Goal: Transaction & Acquisition: Download file/media

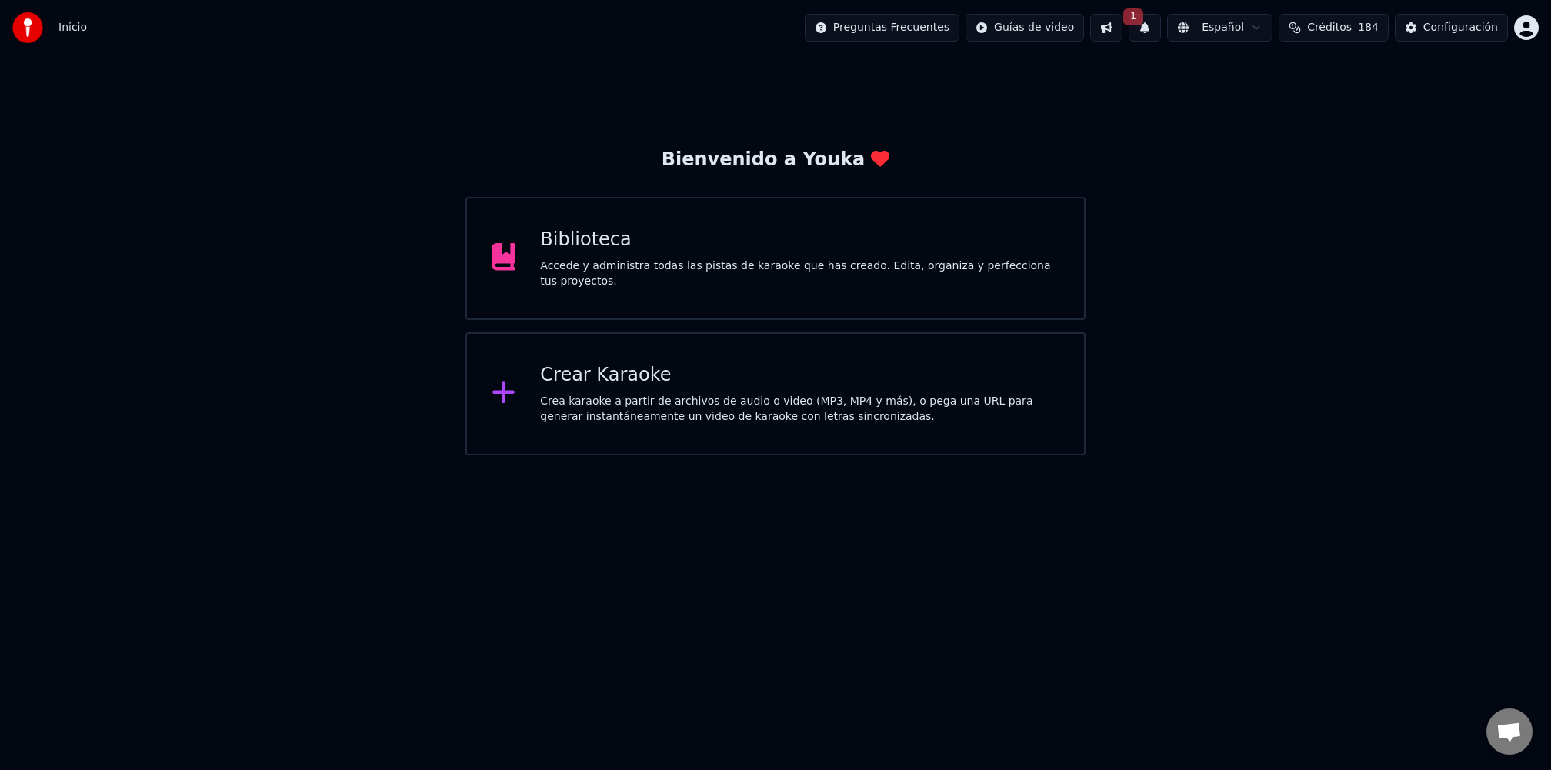
click at [643, 271] on div "Accede y administra todas las pistas de karaoke que has creado. Edita, organiza…" at bounding box center [799, 274] width 519 height 31
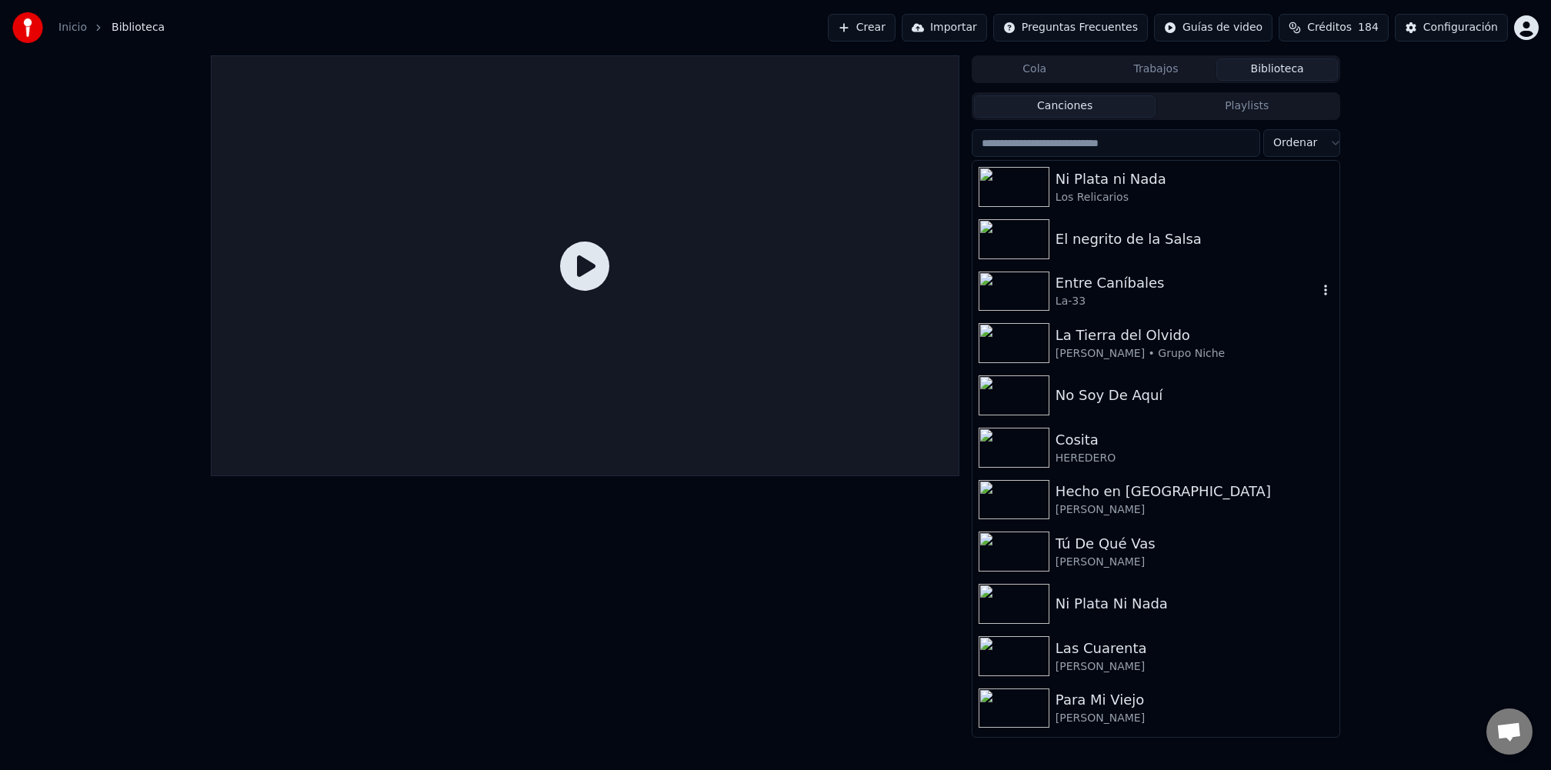
click at [1086, 281] on div "Entre Caníbales" at bounding box center [1187, 283] width 262 height 22
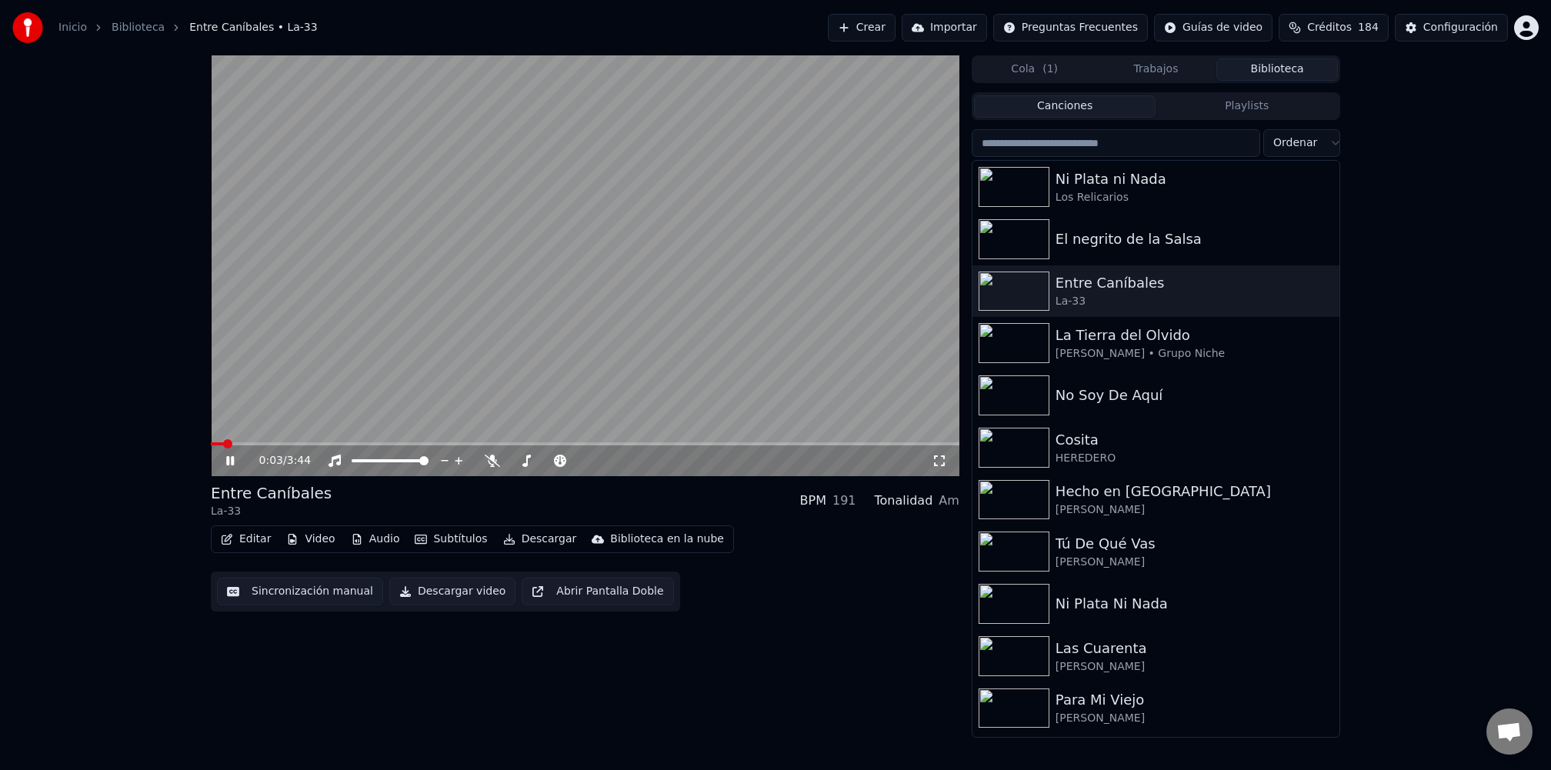
click at [519, 542] on button "Descargar" at bounding box center [540, 540] width 86 height 22
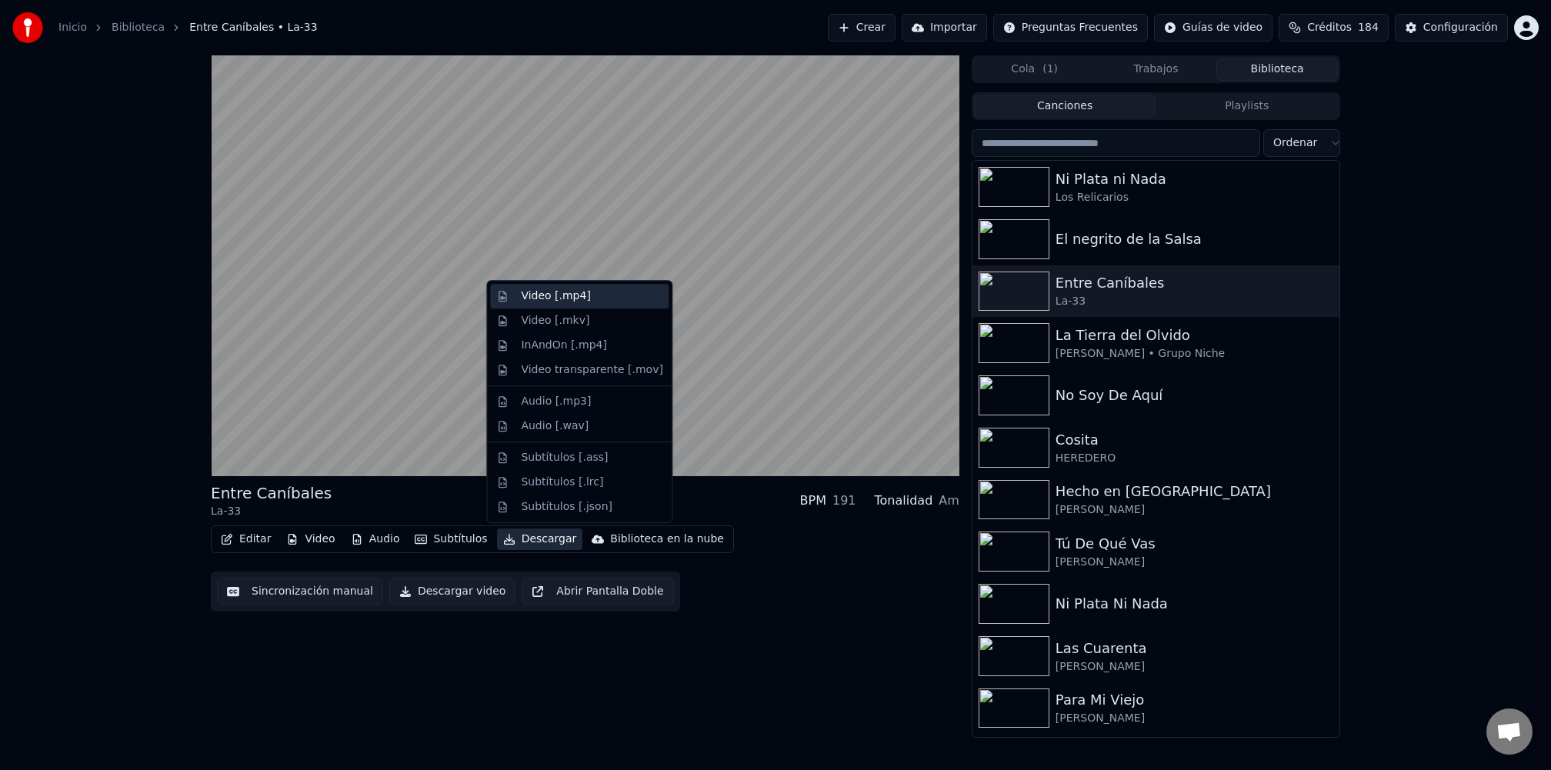
click at [593, 301] on div "Video [.mp4]" at bounding box center [592, 296] width 142 height 15
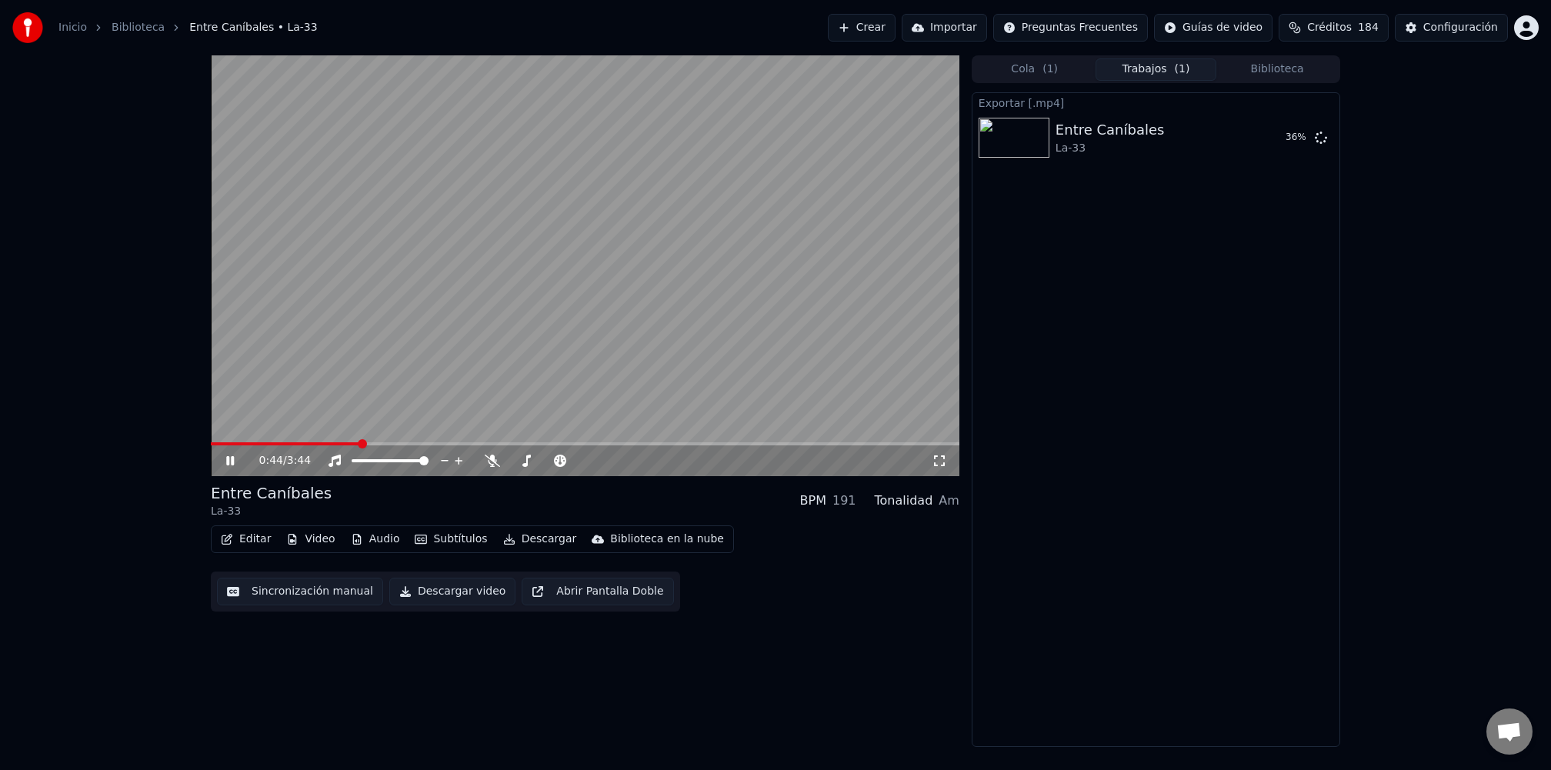
click at [232, 458] on icon at bounding box center [230, 460] width 8 height 9
click at [398, 439] on video at bounding box center [585, 265] width 749 height 421
click at [397, 444] on span at bounding box center [585, 443] width 749 height 3
click at [235, 460] on icon at bounding box center [241, 461] width 36 height 12
click at [1331, 32] on span "Créditos" at bounding box center [1329, 27] width 45 height 15
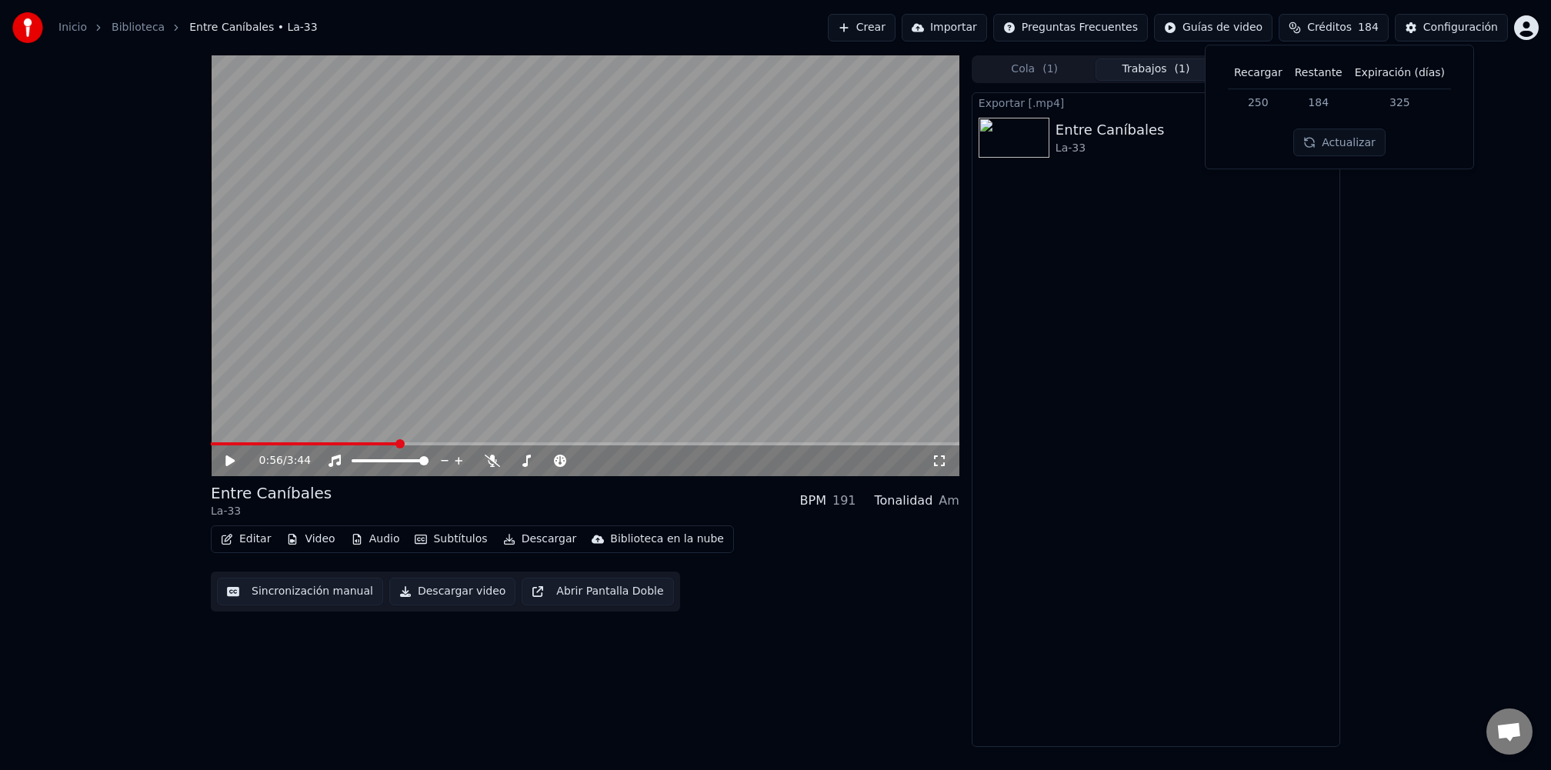
click at [121, 28] on link "Biblioteca" at bounding box center [138, 27] width 53 height 15
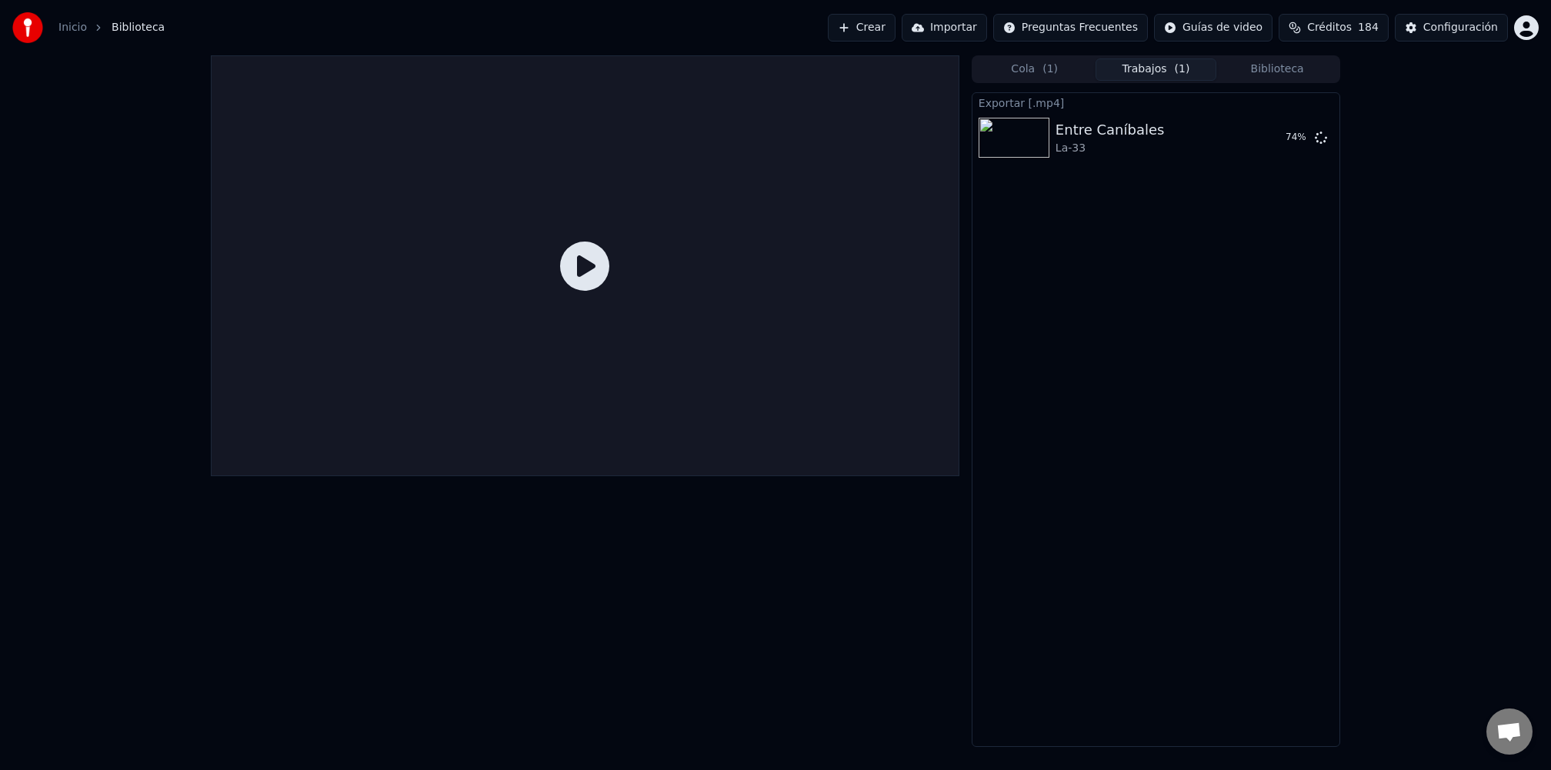
click at [62, 35] on link "Inicio" at bounding box center [72, 27] width 28 height 15
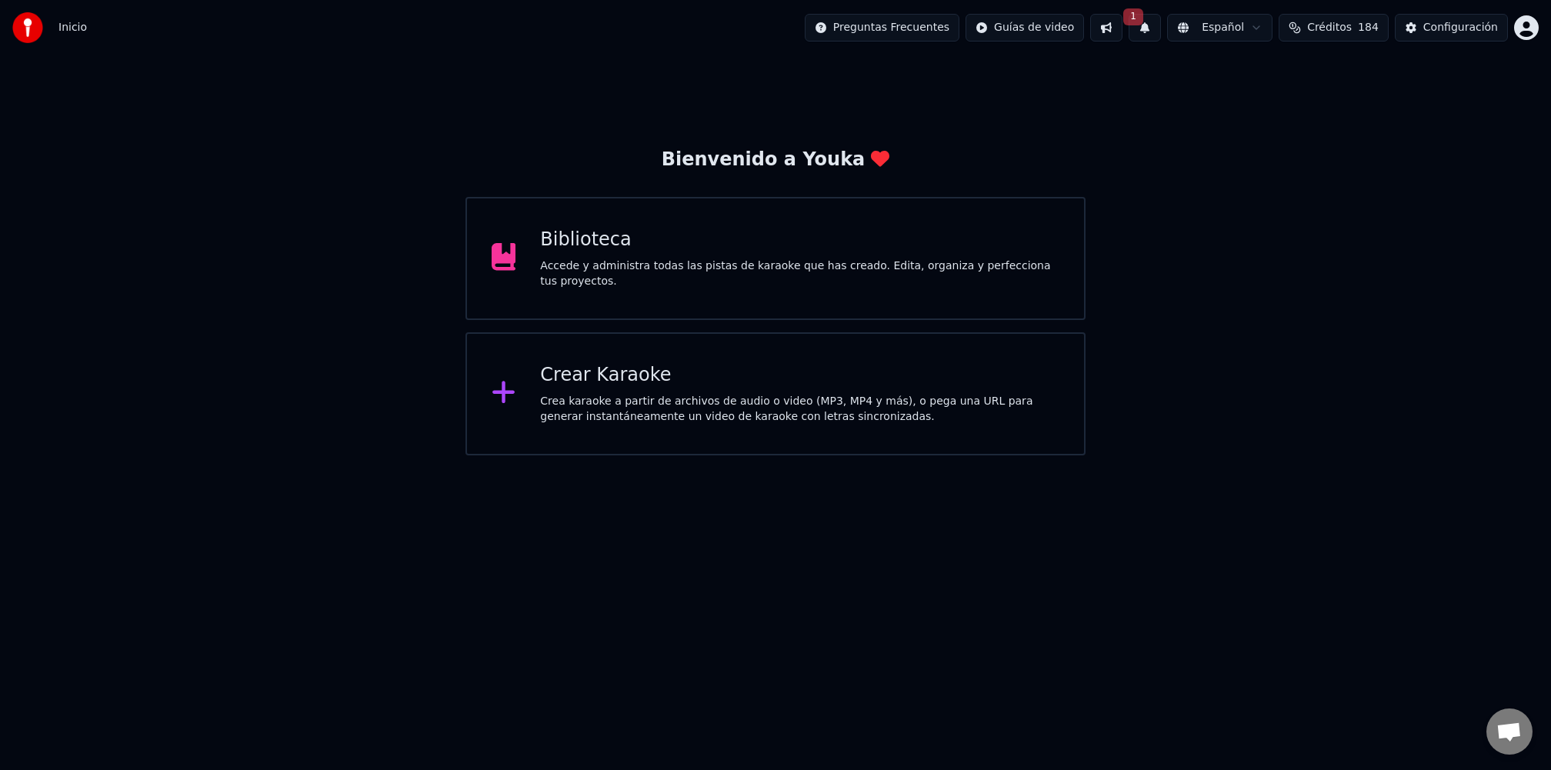
click at [686, 257] on div "Biblioteca Accede y administra todas las pistas de karaoke que has creado. Edit…" at bounding box center [799, 259] width 519 height 62
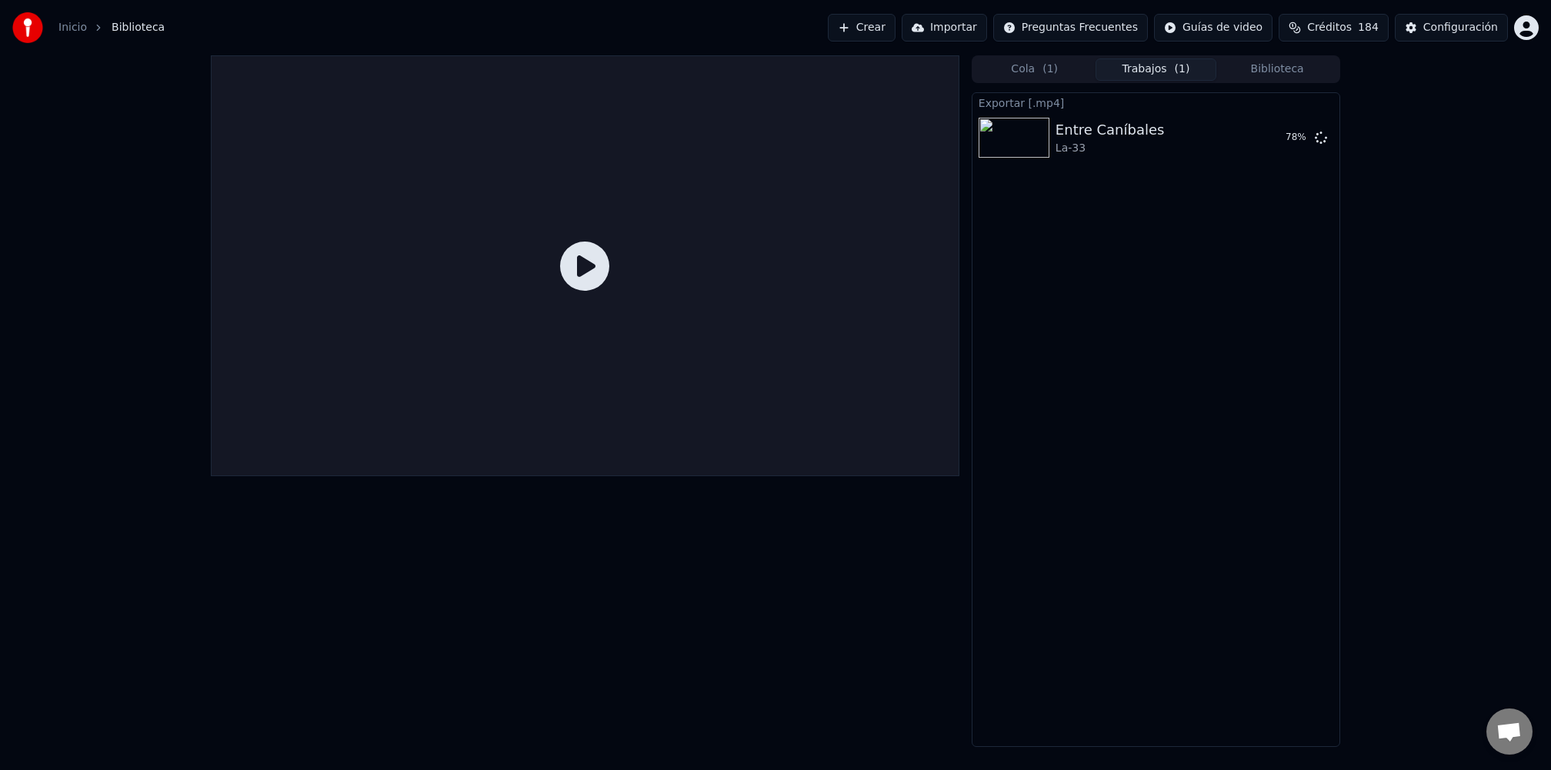
click at [61, 28] on link "Inicio" at bounding box center [72, 27] width 28 height 15
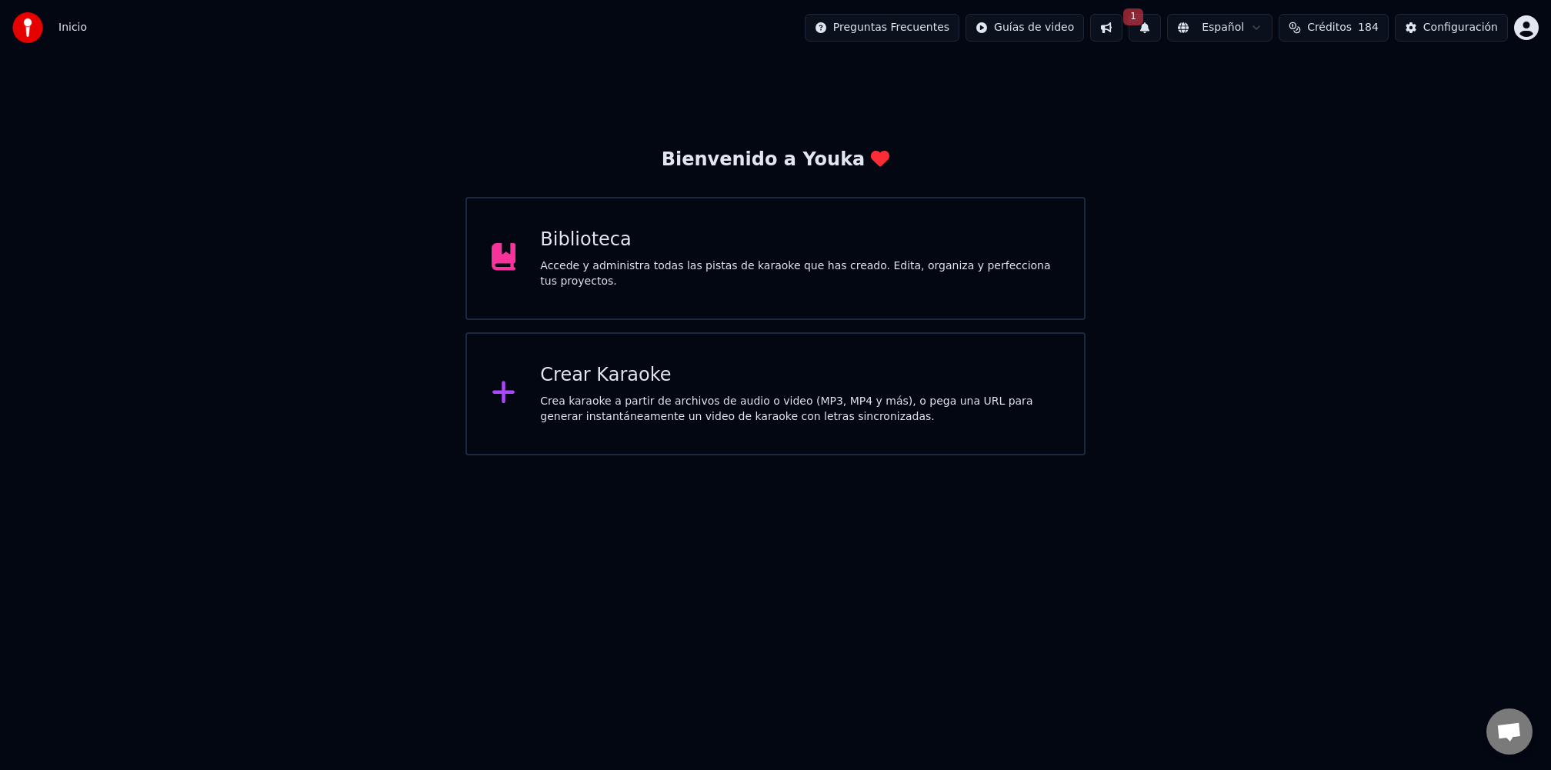
click at [1158, 30] on button "1" at bounding box center [1145, 28] width 32 height 28
click at [1120, 34] on button at bounding box center [1106, 28] width 32 height 28
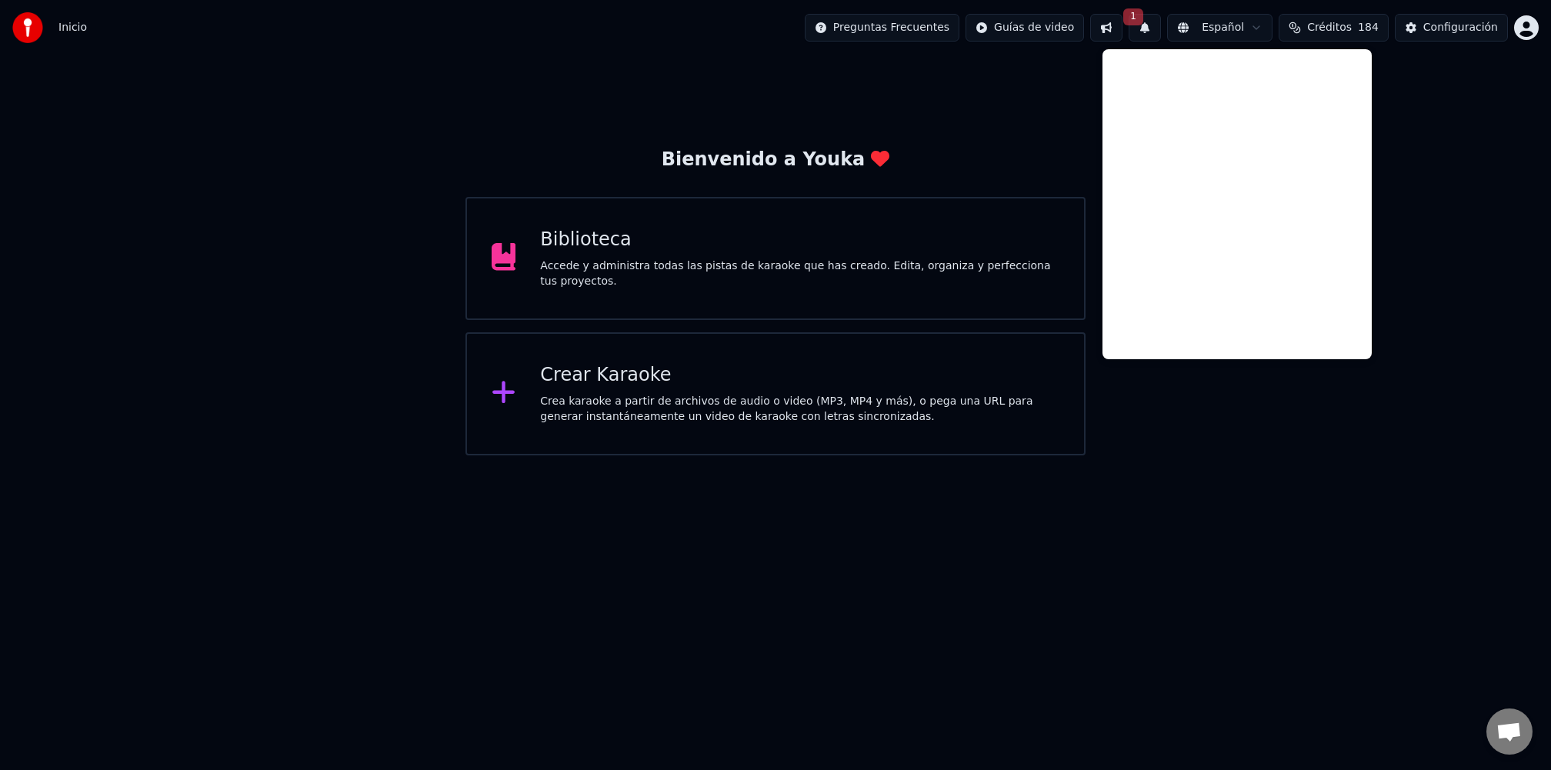
click at [1007, 60] on div "Bienvenido a Youka Biblioteca Accede y administra todas las pistas de karaoke q…" at bounding box center [775, 255] width 1551 height 400
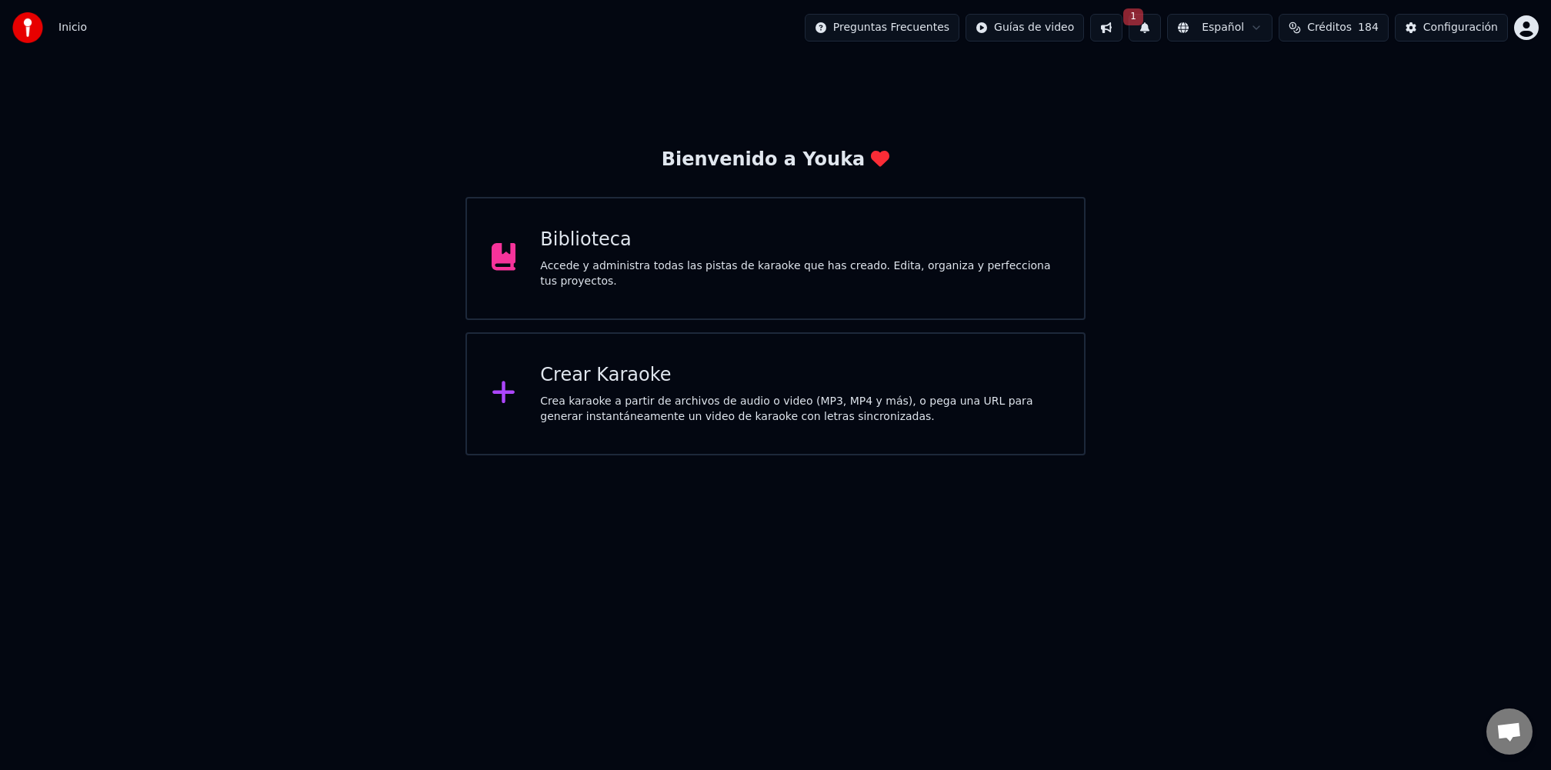
click at [560, 256] on div "Biblioteca Accede y administra todas las pistas de karaoke que has creado. Edit…" at bounding box center [799, 259] width 519 height 62
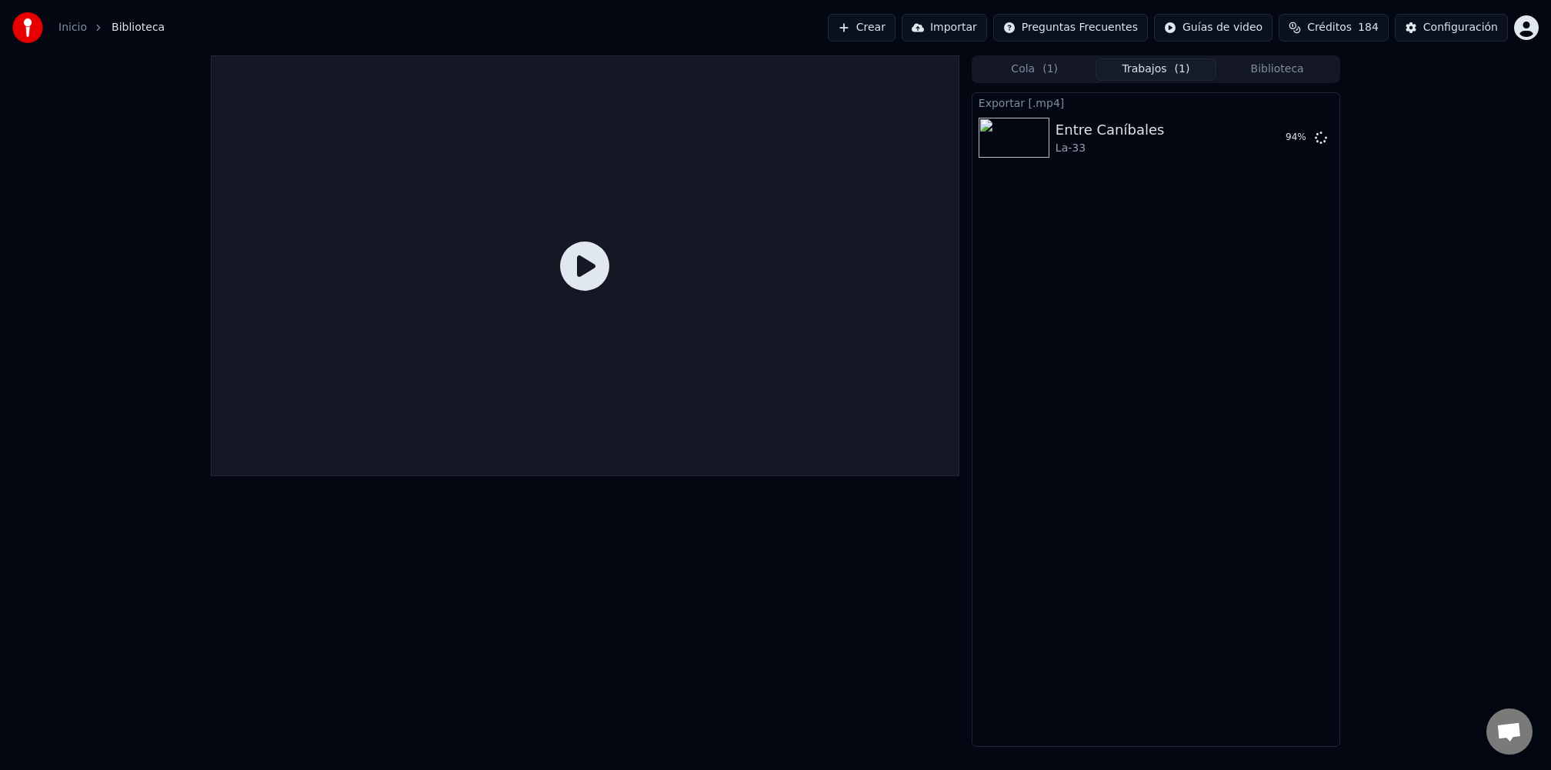
click at [1287, 62] on button "Biblioteca" at bounding box center [1277, 69] width 122 height 22
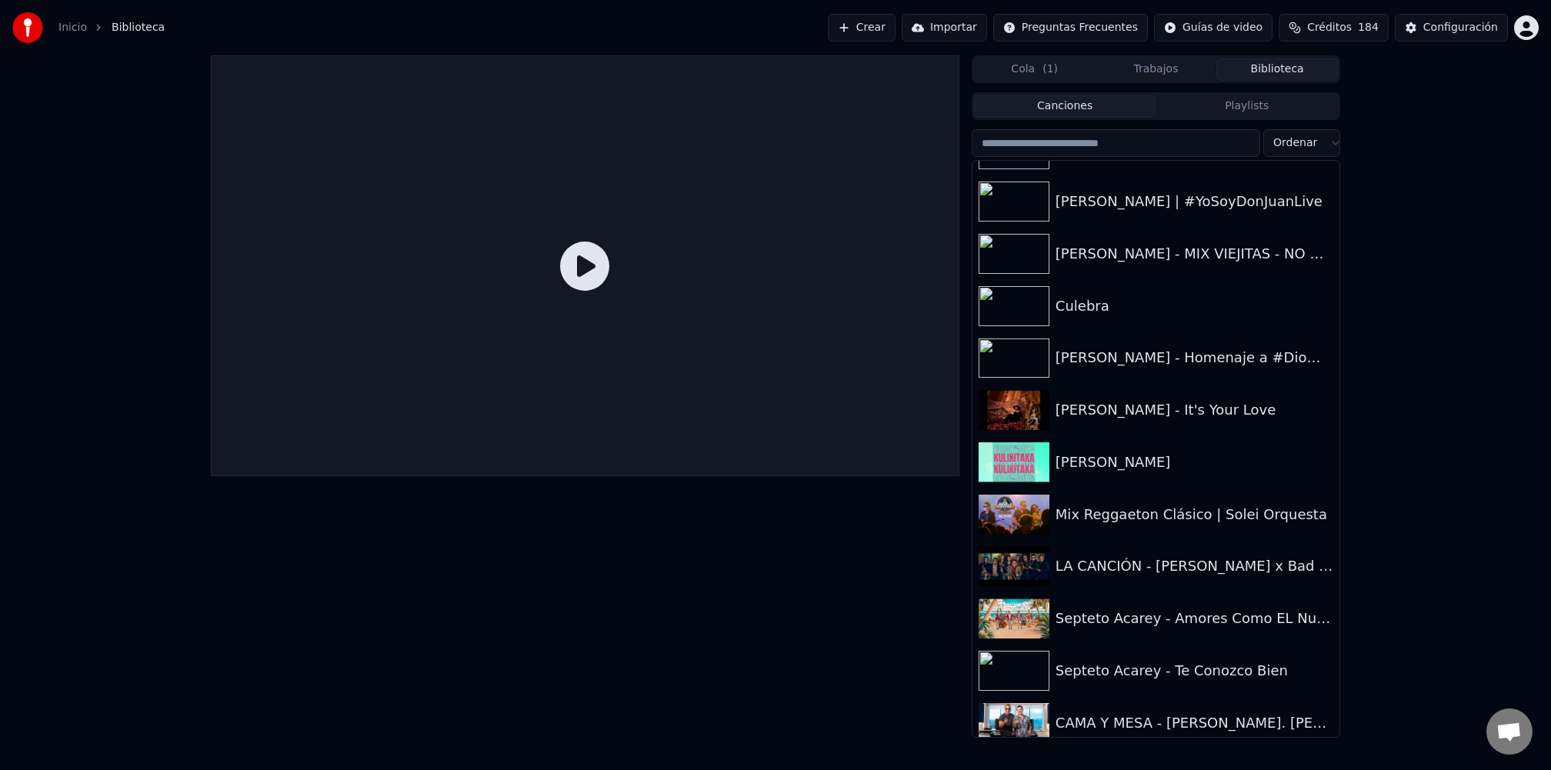
scroll to position [2027, 0]
click at [1114, 570] on div "LA CANCIÓN - [PERSON_NAME] x Bad Bunny - VERSION SALSA" at bounding box center [1187, 565] width 262 height 22
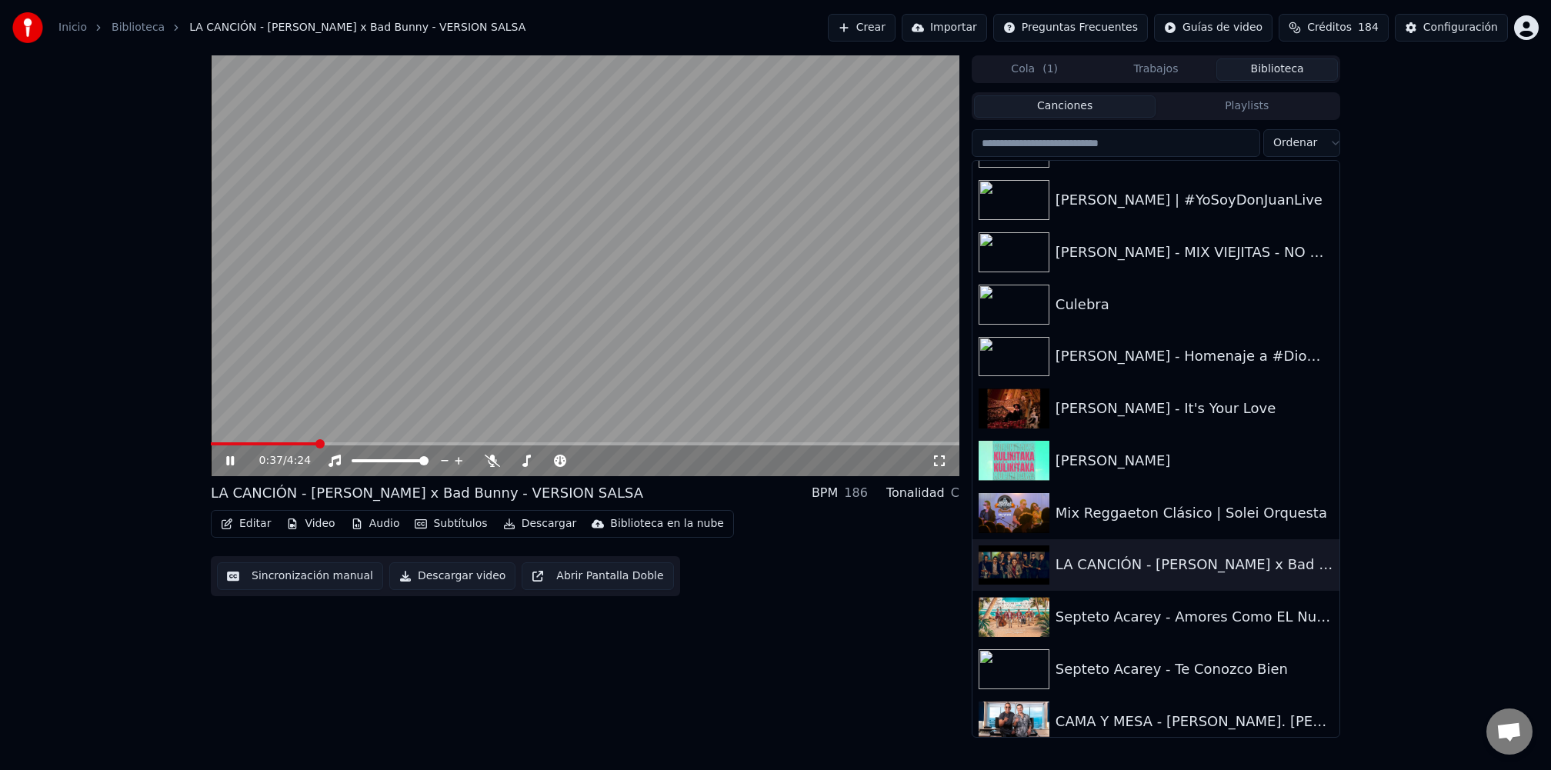
click at [226, 462] on icon at bounding box center [230, 460] width 8 height 9
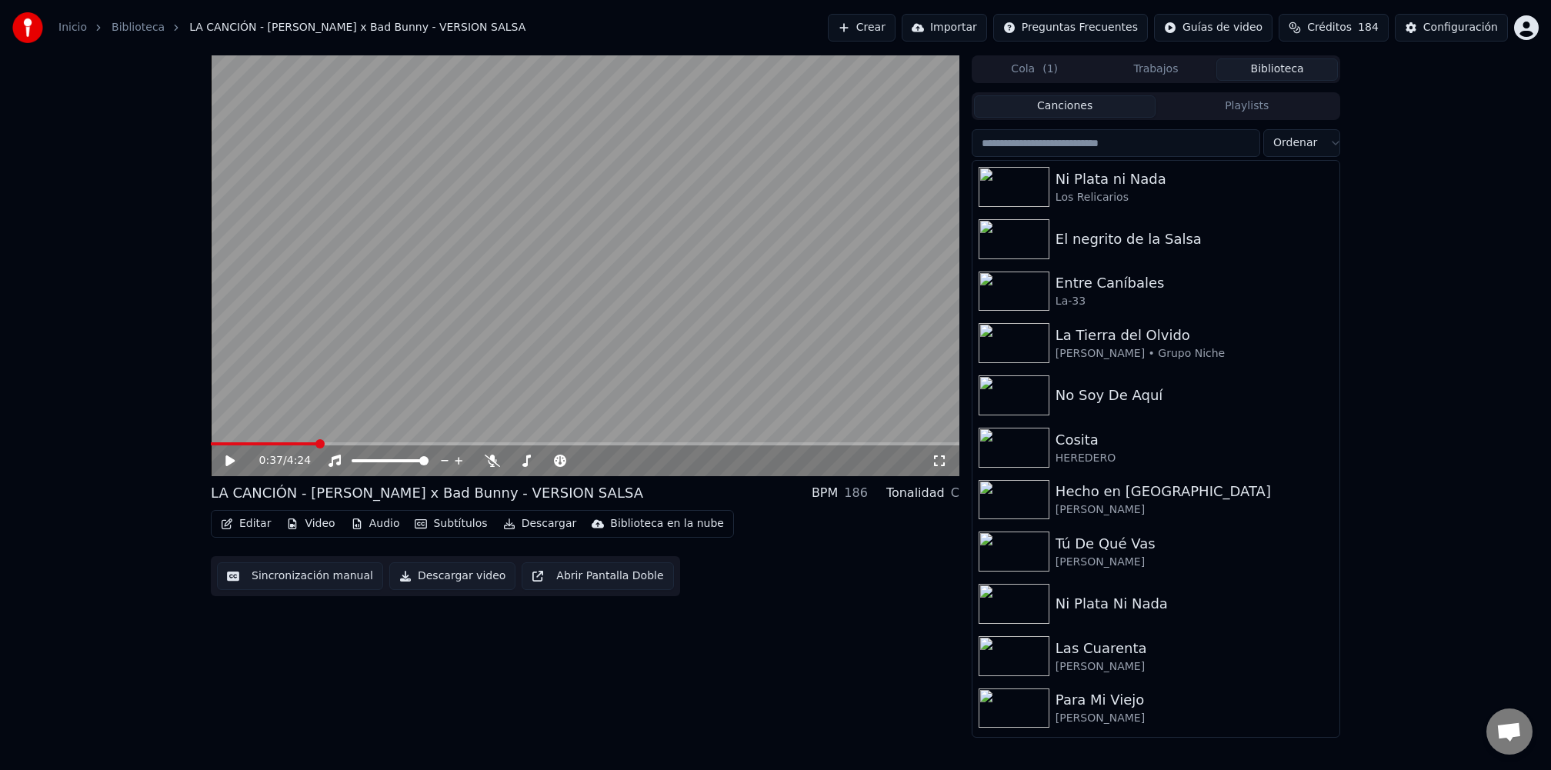
click at [893, 22] on button "Crear" at bounding box center [862, 28] width 68 height 28
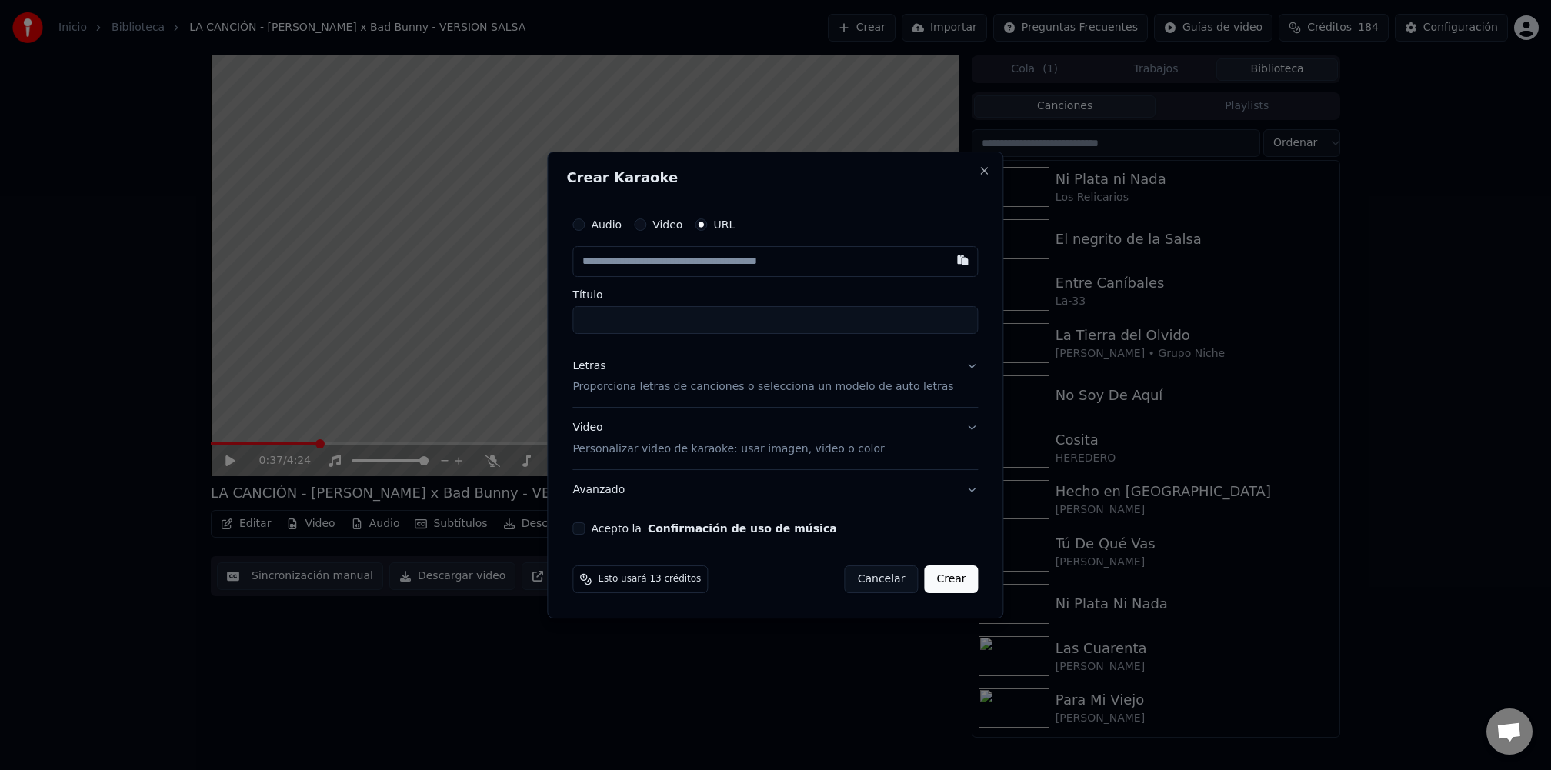
paste input "**********"
type input "**********"
click at [749, 315] on input "**********" at bounding box center [774, 320] width 405 height 28
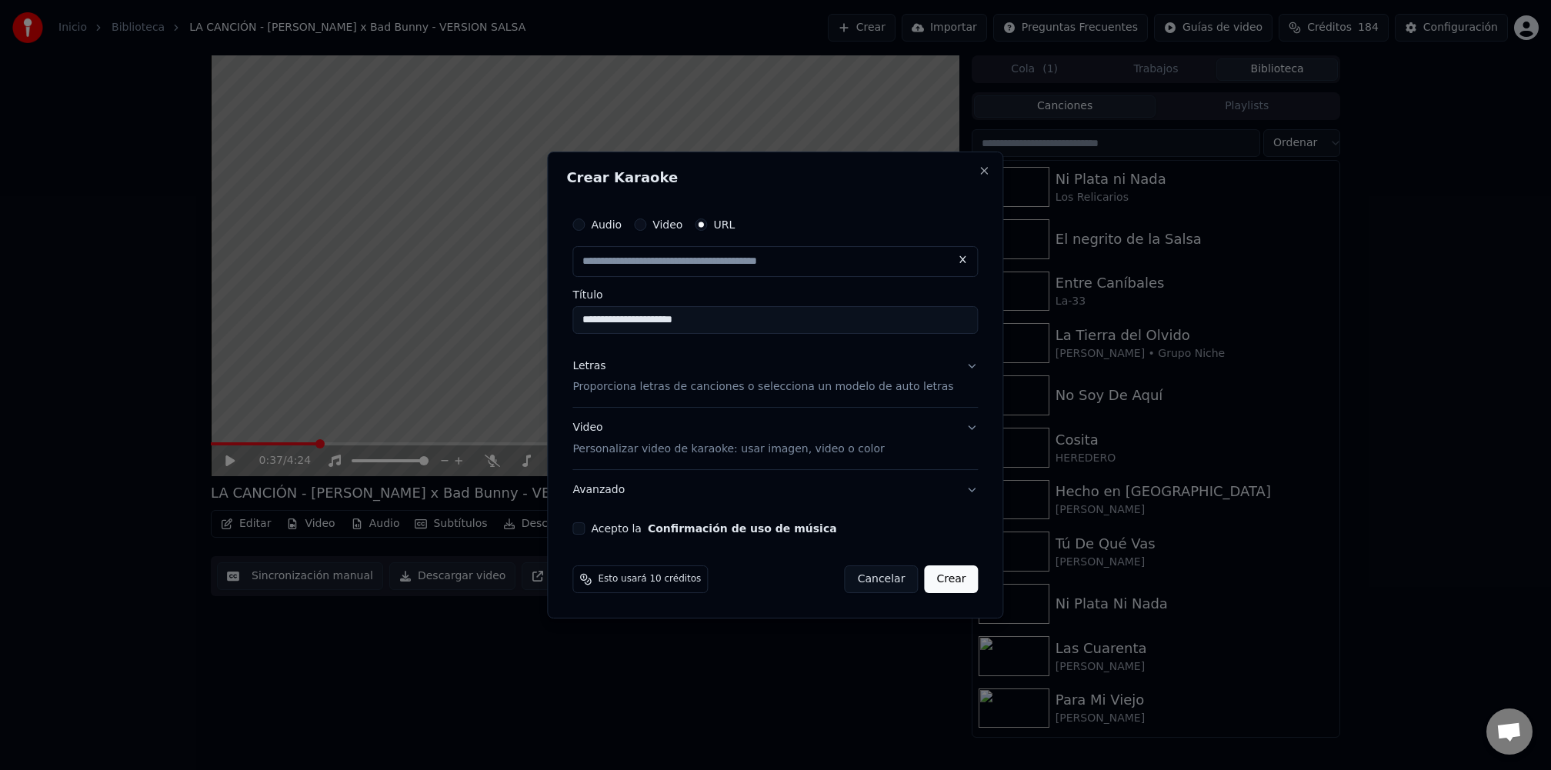
click at [722, 393] on p "Proporciona letras de canciones o selecciona un modelo de auto letras" at bounding box center [762, 387] width 381 height 15
type input "**********"
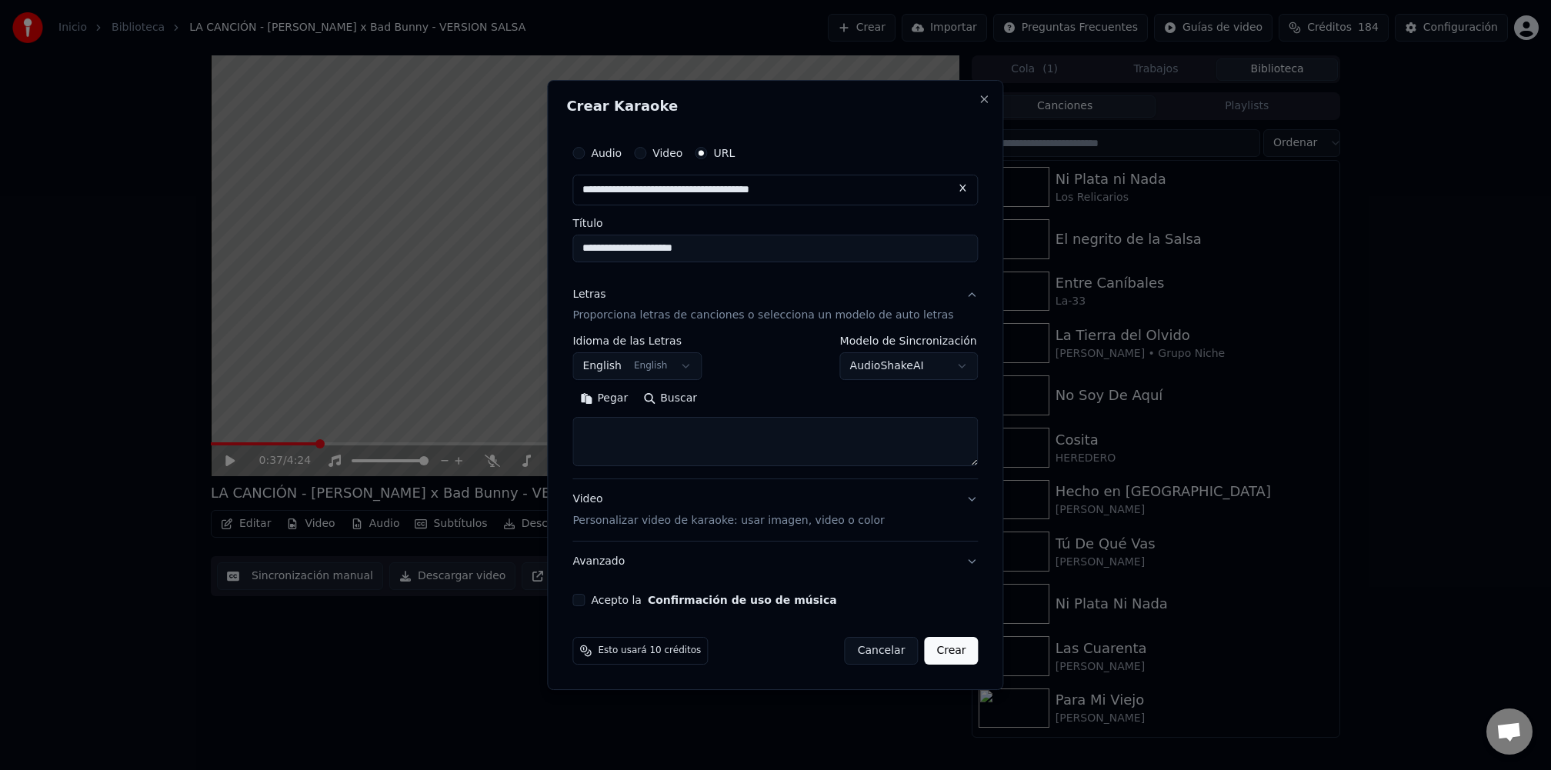
click at [711, 445] on textarea at bounding box center [774, 442] width 405 height 49
paste textarea "**********"
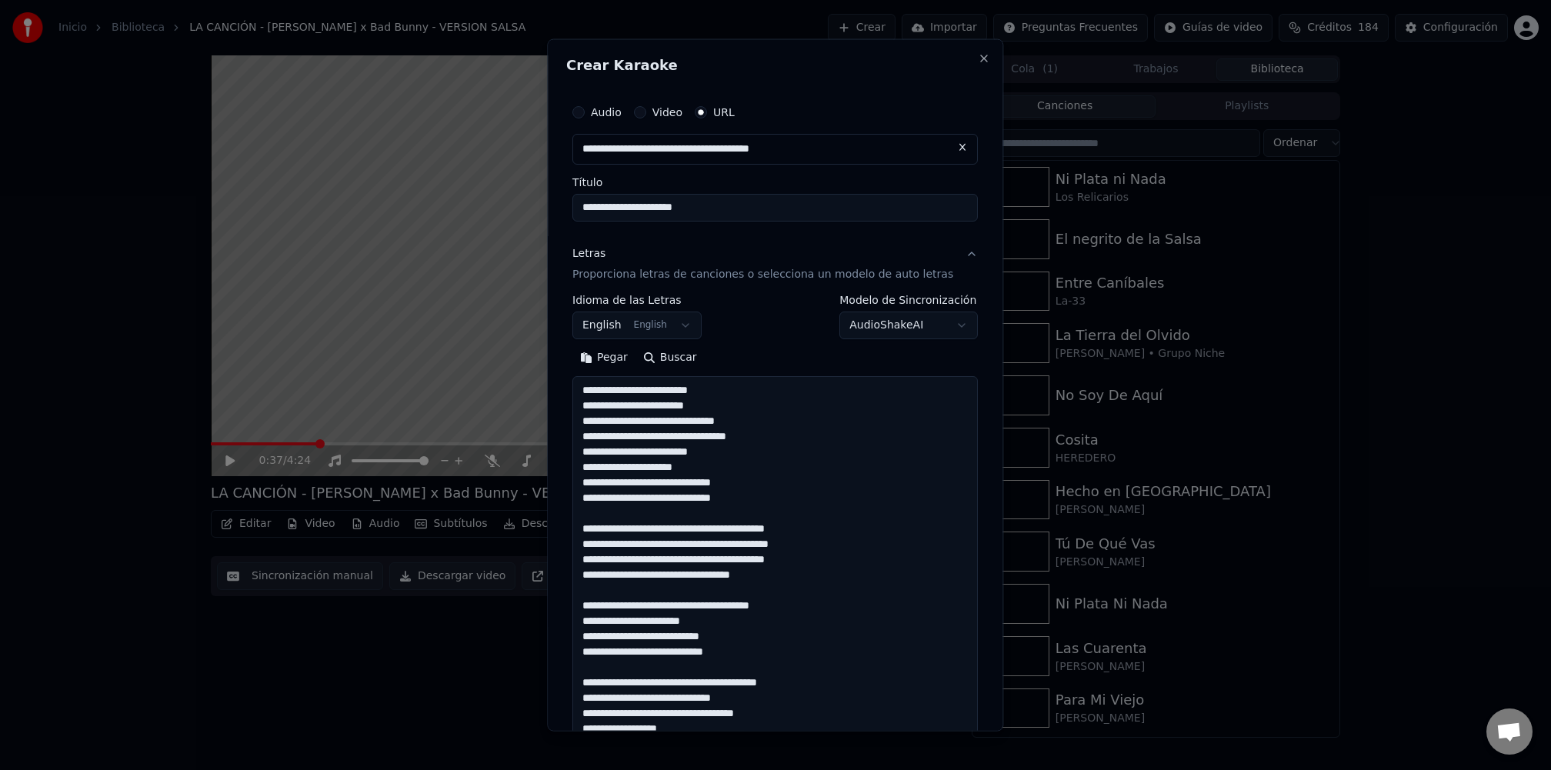
scroll to position [848, 0]
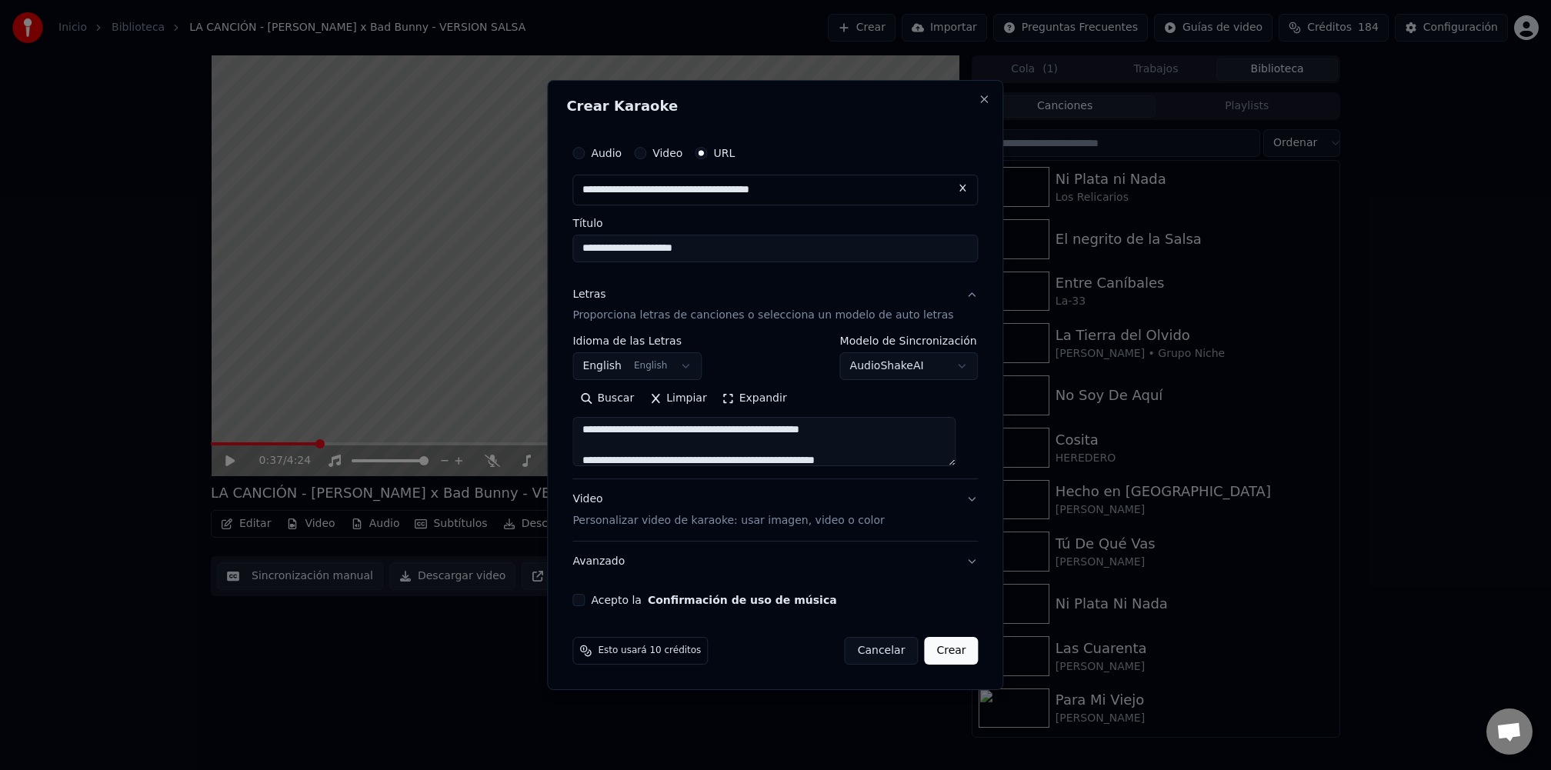
type textarea "**********"
click at [679, 375] on button "English English" at bounding box center [636, 367] width 129 height 28
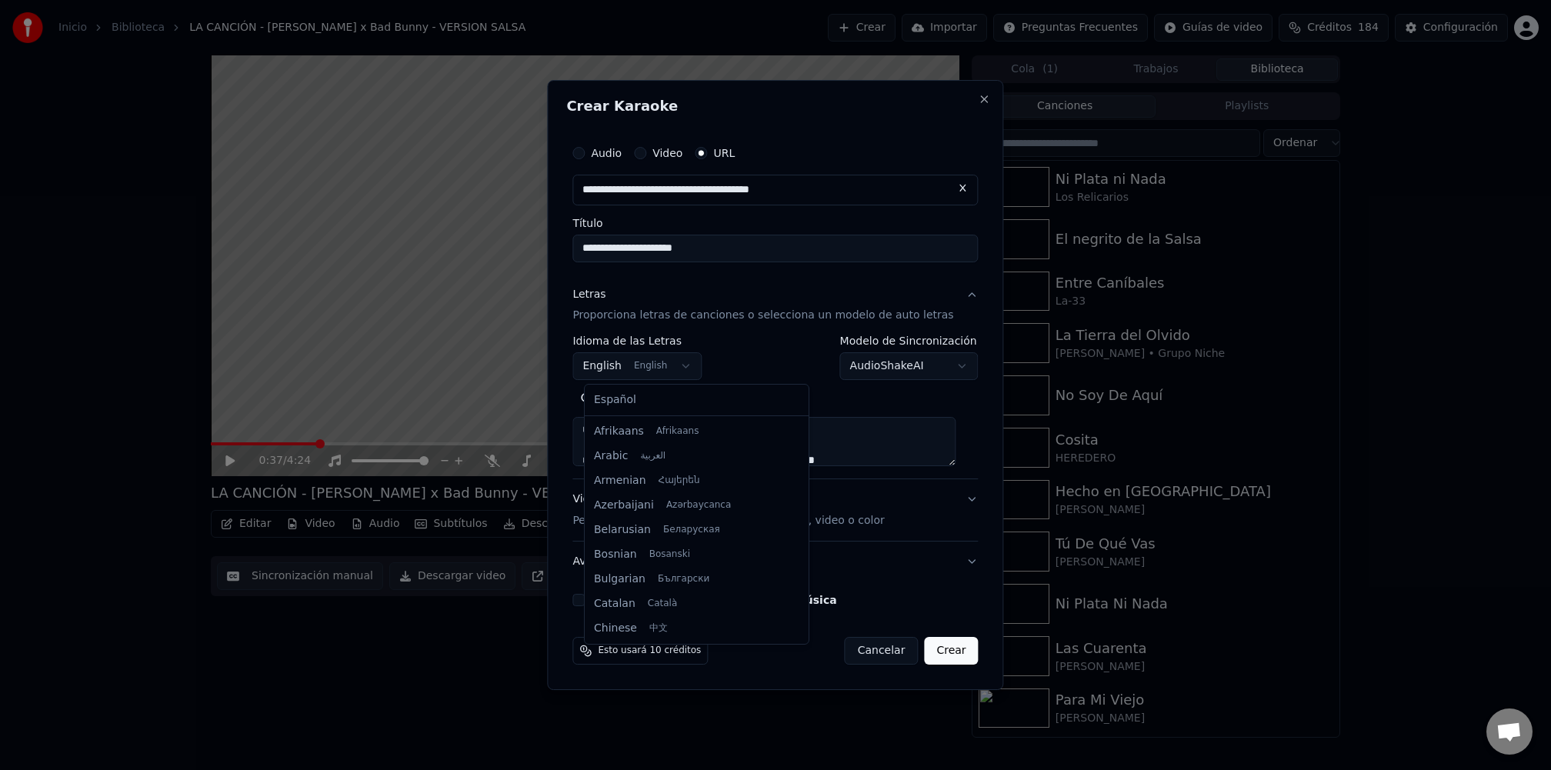
scroll to position [122, 0]
select select "**"
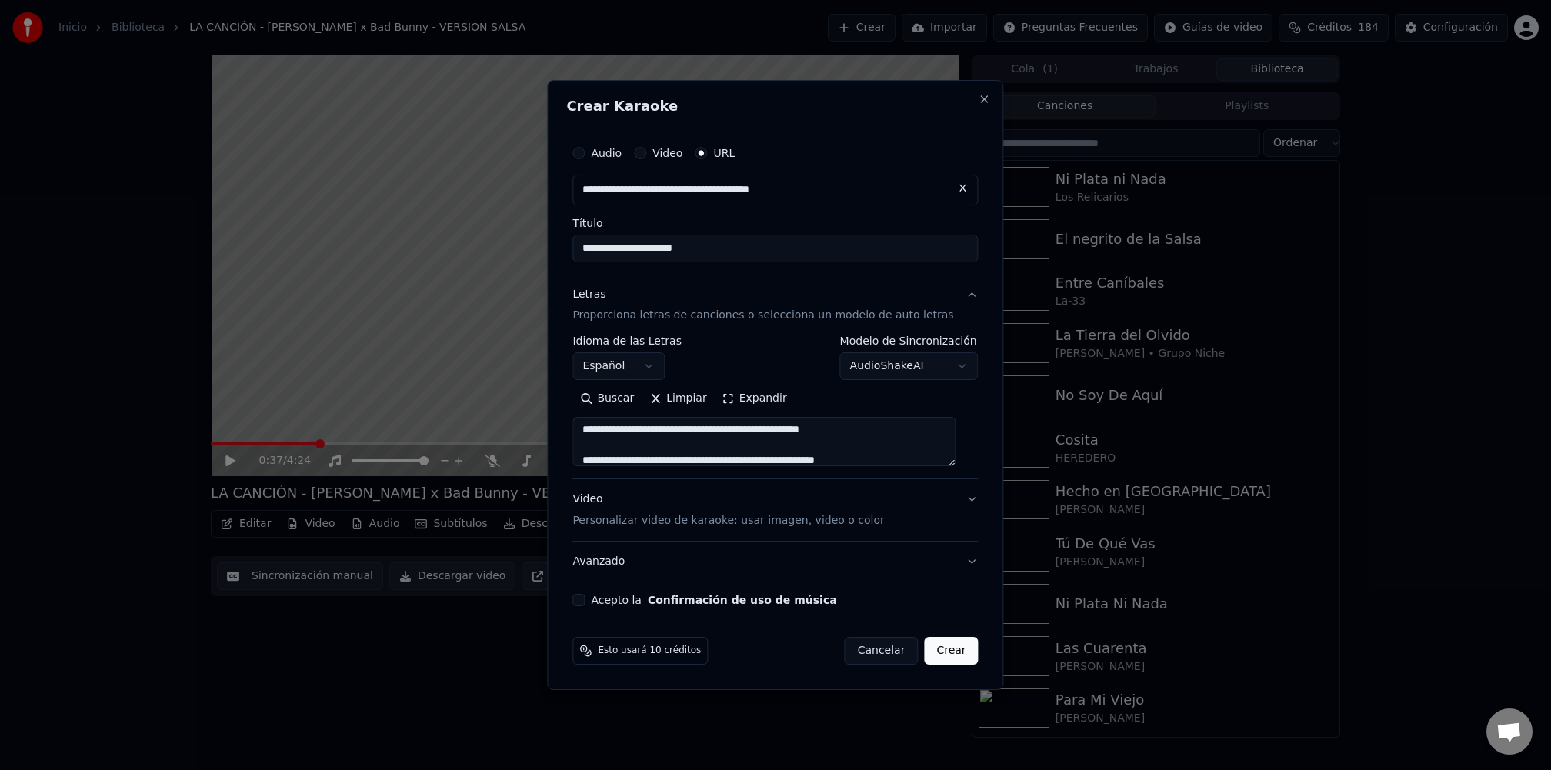
click at [616, 522] on p "Personalizar video de karaoke: usar imagen, video o color" at bounding box center [728, 520] width 312 height 15
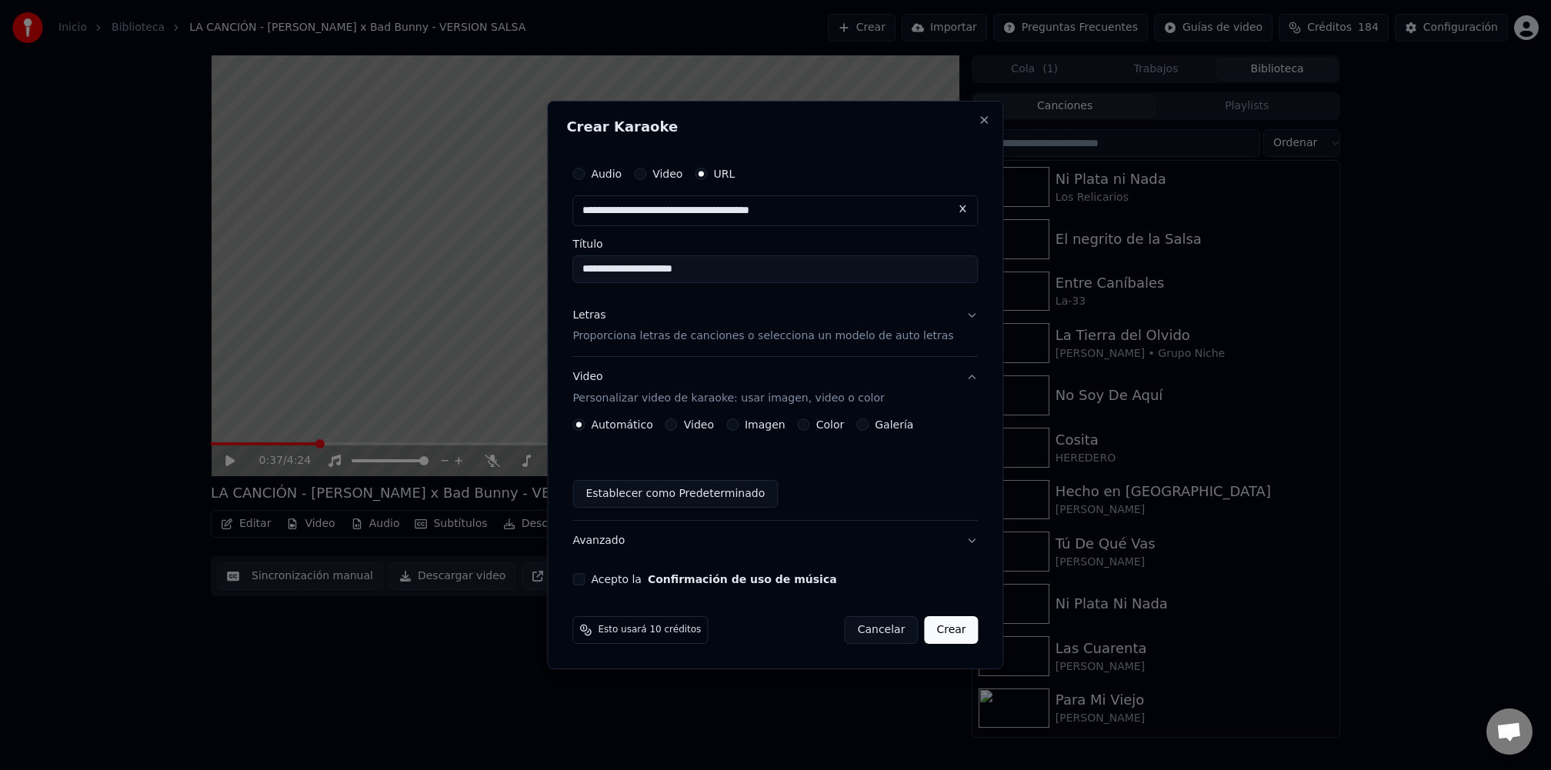
click at [736, 427] on button "Imagen" at bounding box center [732, 425] width 12 height 12
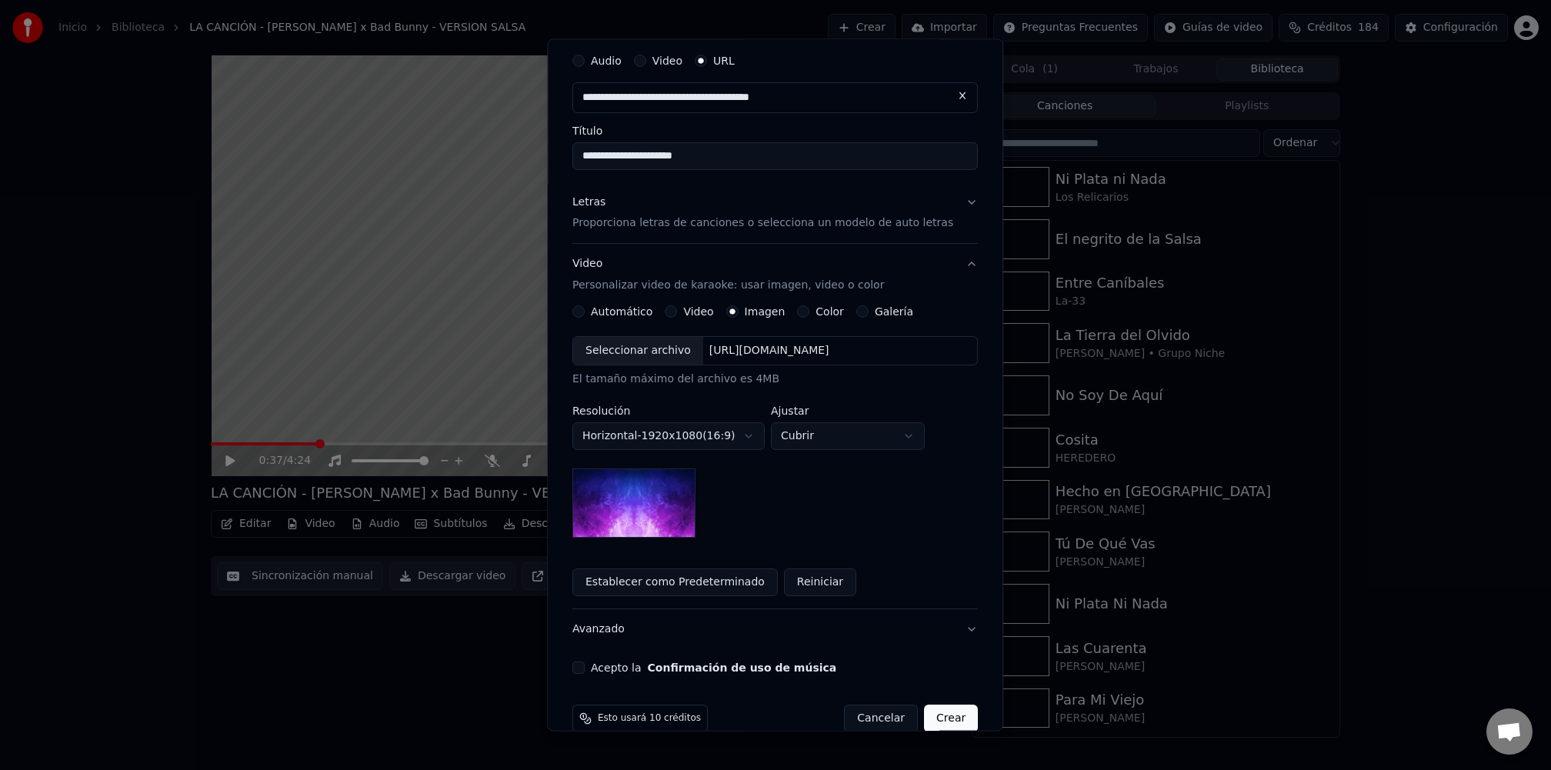
scroll to position [76, 0]
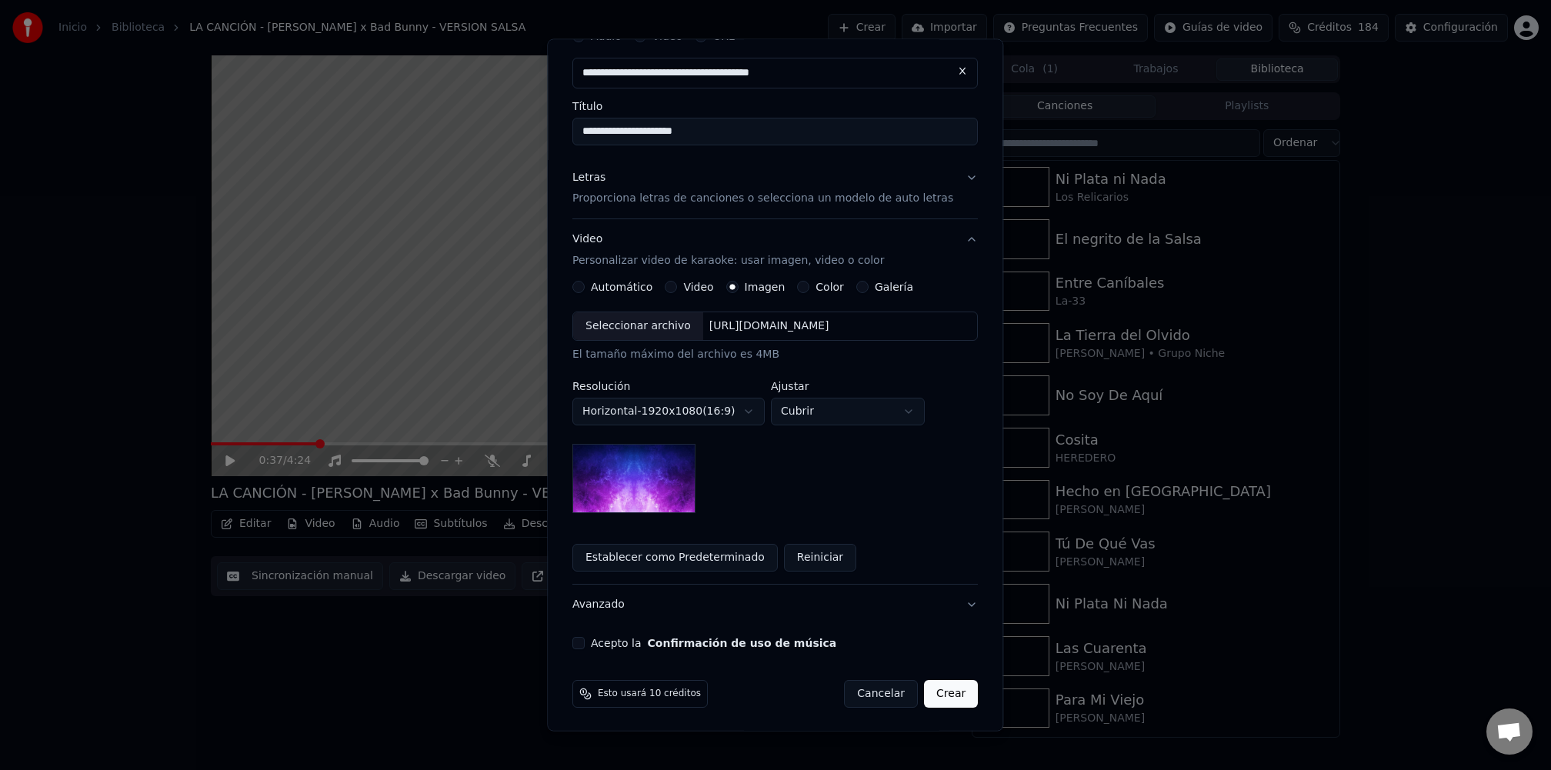
click at [609, 609] on button "Avanzado" at bounding box center [774, 605] width 405 height 40
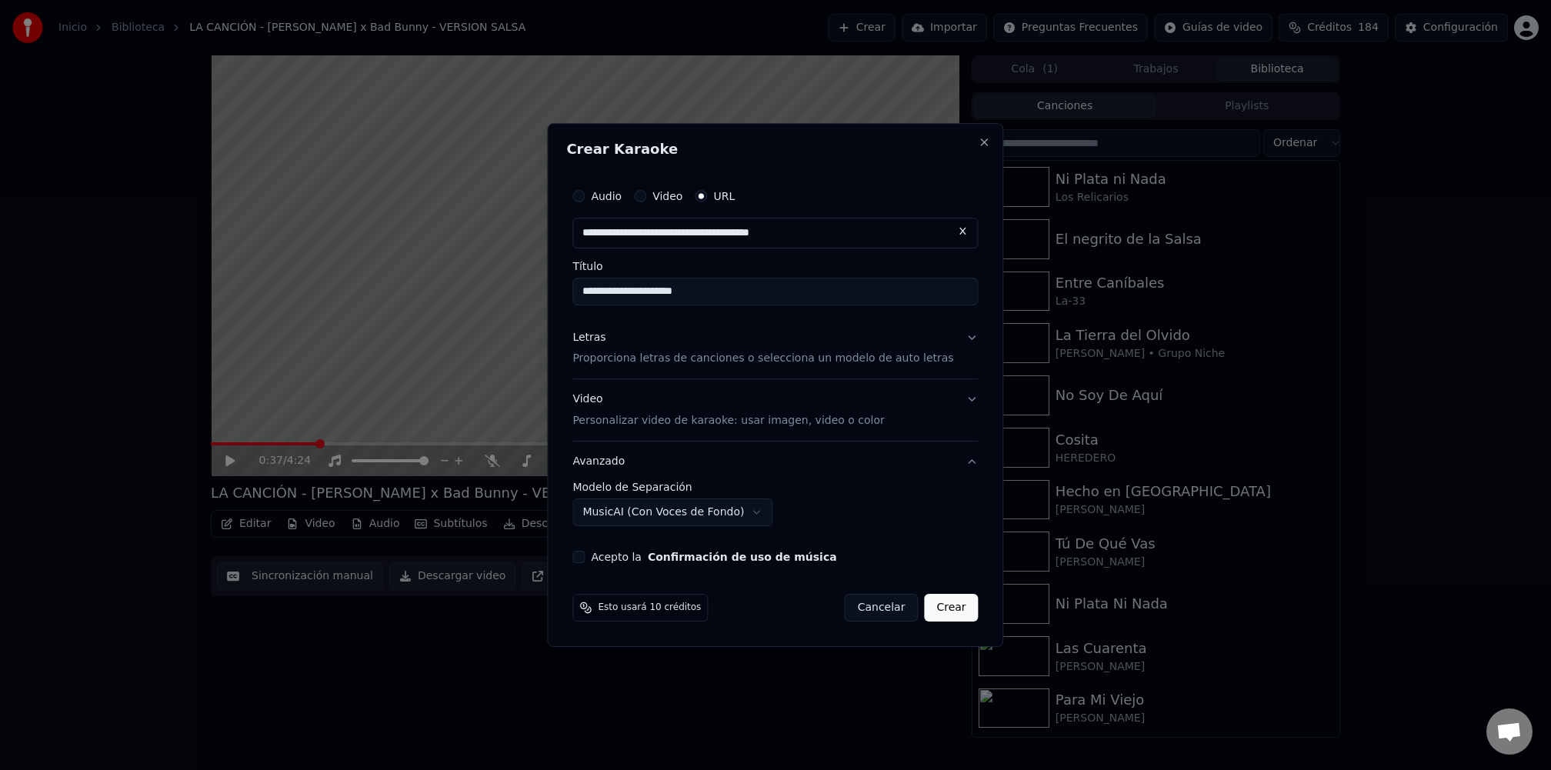
click at [585, 562] on button "Acepto la Confirmación de uso de música" at bounding box center [578, 557] width 12 height 12
click at [937, 607] on button "Crear" at bounding box center [951, 608] width 54 height 28
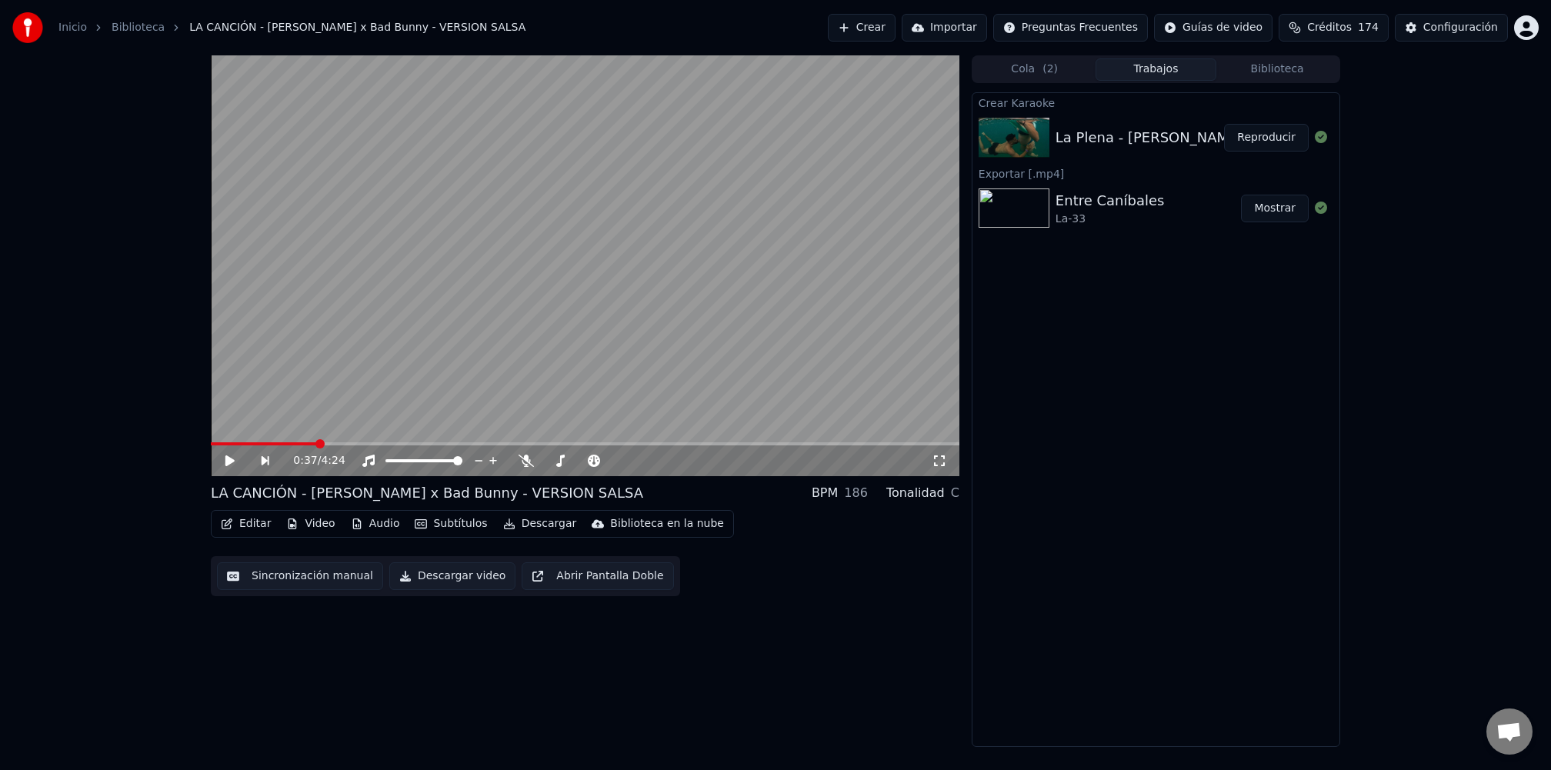
click at [1018, 68] on button "Cola ( 2 )" at bounding box center [1035, 69] width 122 height 22
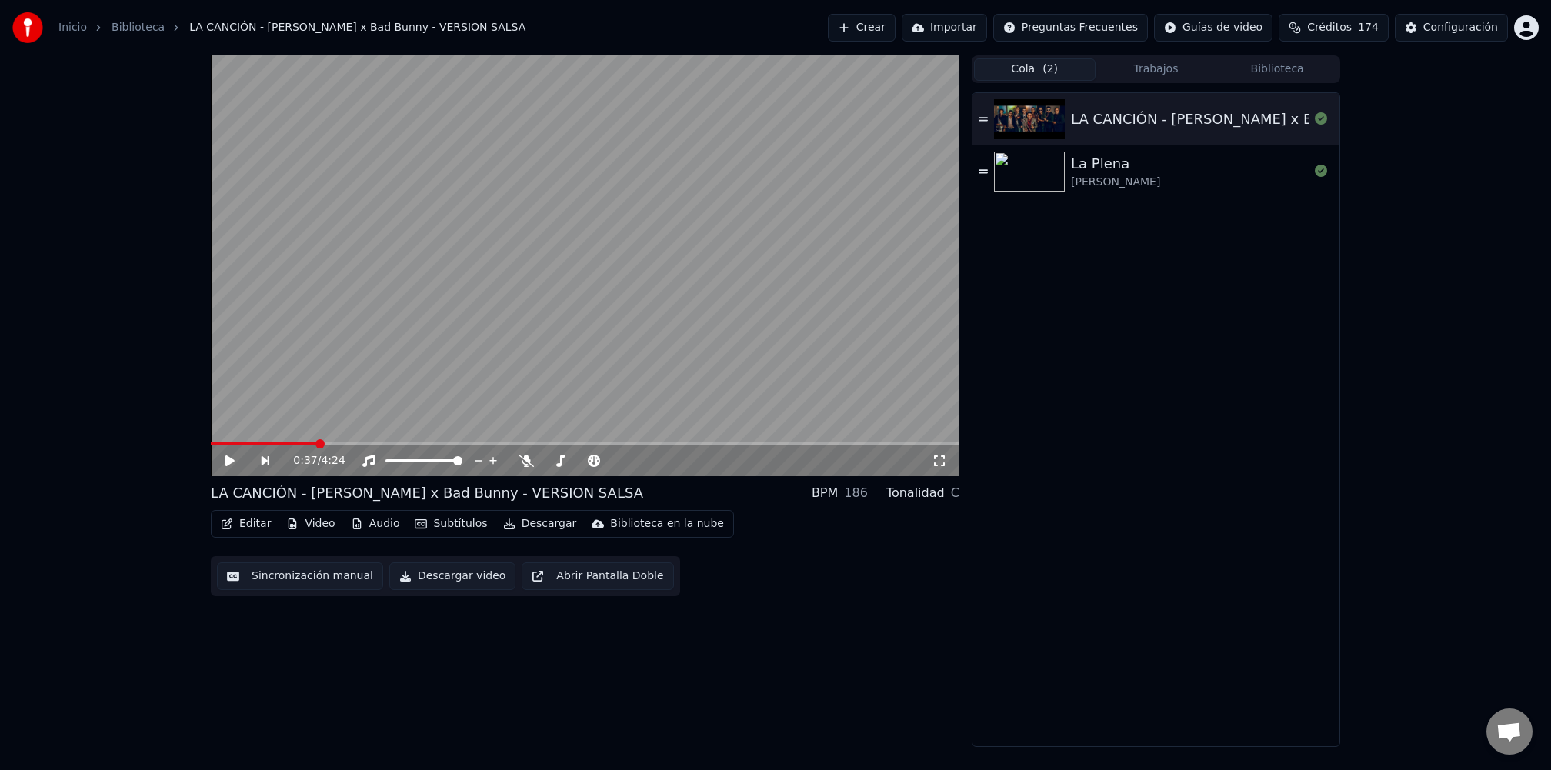
drag, startPoint x: 1097, startPoint y: 432, endPoint x: 1095, endPoint y: 419, distance: 13.3
click at [1096, 429] on div "LA CANCIÓN - [PERSON_NAME] x Bad Bunny - VERSION SALSA La [PERSON_NAME]" at bounding box center [1156, 419] width 367 height 653
click at [1110, 113] on div "LA CANCIÓN - [PERSON_NAME] x Bad Bunny - VERSION SALSA" at bounding box center [1287, 119] width 432 height 22
click at [1117, 173] on div "La Plena" at bounding box center [1115, 164] width 89 height 22
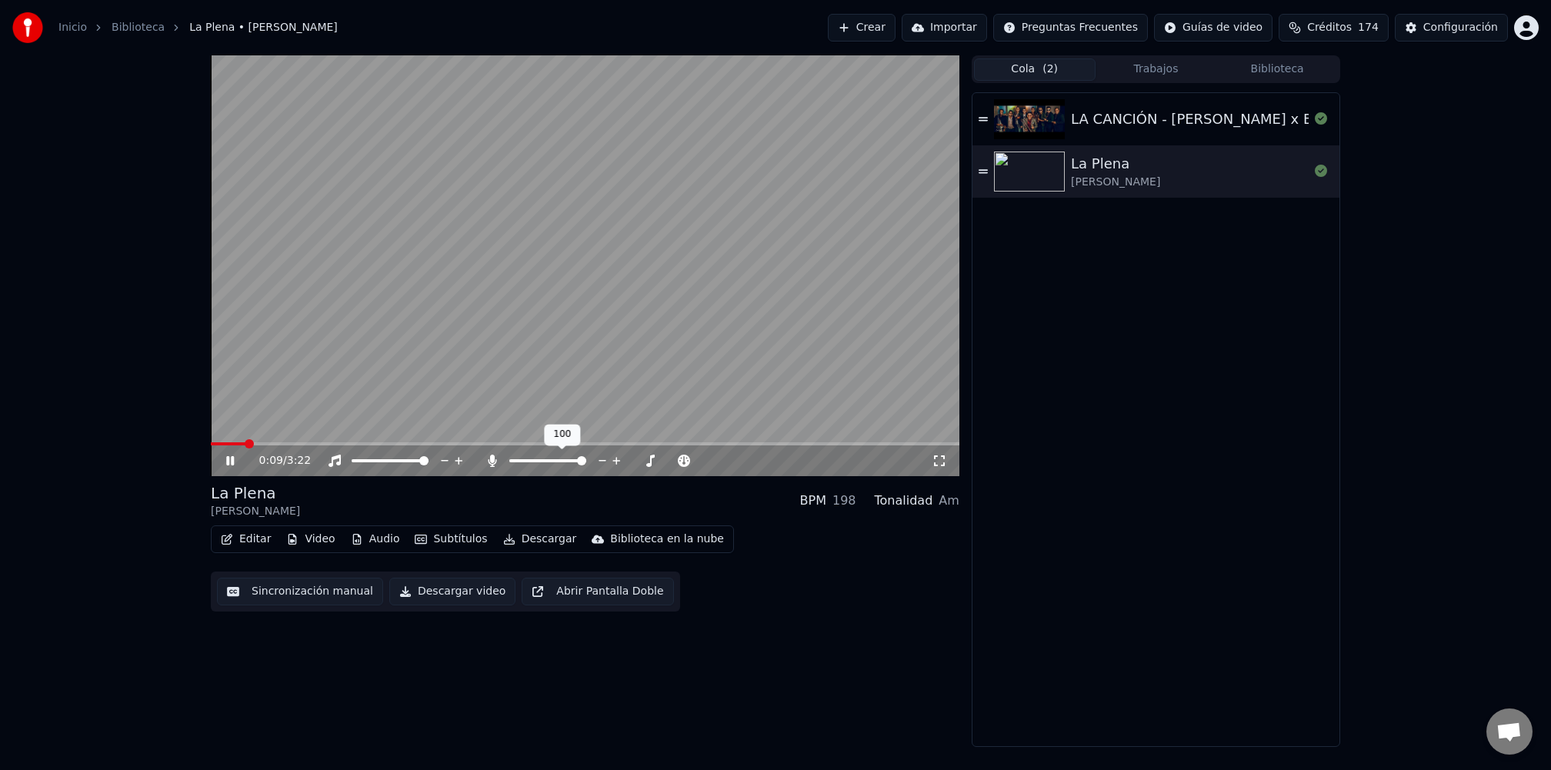
click at [586, 462] on span at bounding box center [581, 460] width 9 height 9
click at [211, 442] on span at bounding box center [215, 443] width 9 height 9
click at [836, 444] on span at bounding box center [585, 443] width 749 height 3
click at [218, 456] on div "2:49 / 3:22" at bounding box center [585, 460] width 736 height 15
click at [239, 465] on icon at bounding box center [241, 461] width 36 height 12
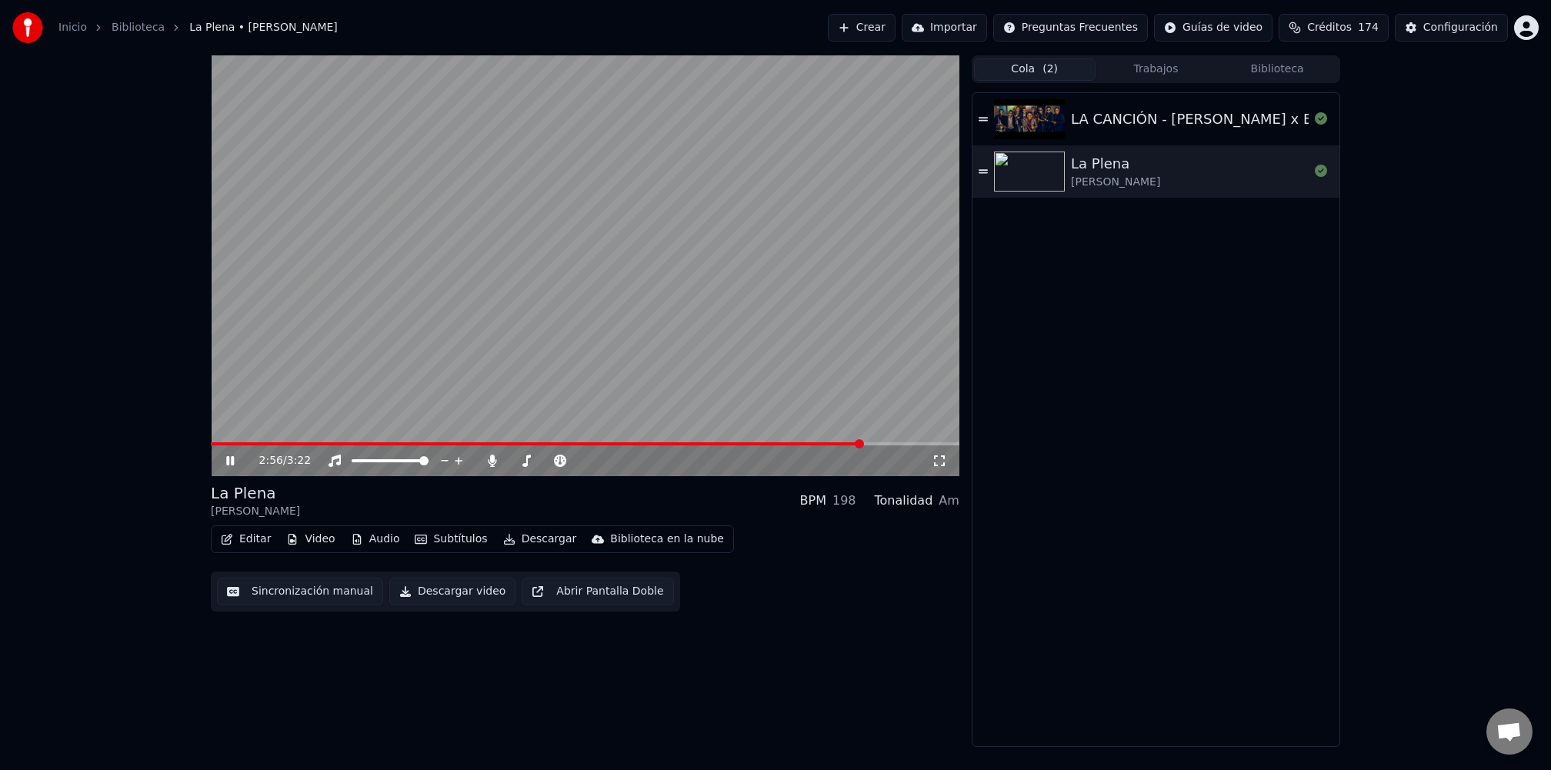
click at [812, 445] on div "2:56 / 3:22" at bounding box center [585, 460] width 749 height 31
click at [813, 443] on span at bounding box center [513, 443] width 604 height 3
drag, startPoint x: 571, startPoint y: 455, endPoint x: 562, endPoint y: 461, distance: 10.7
click at [549, 460] on div at bounding box center [562, 460] width 124 height 15
click at [509, 465] on span at bounding box center [513, 460] width 9 height 9
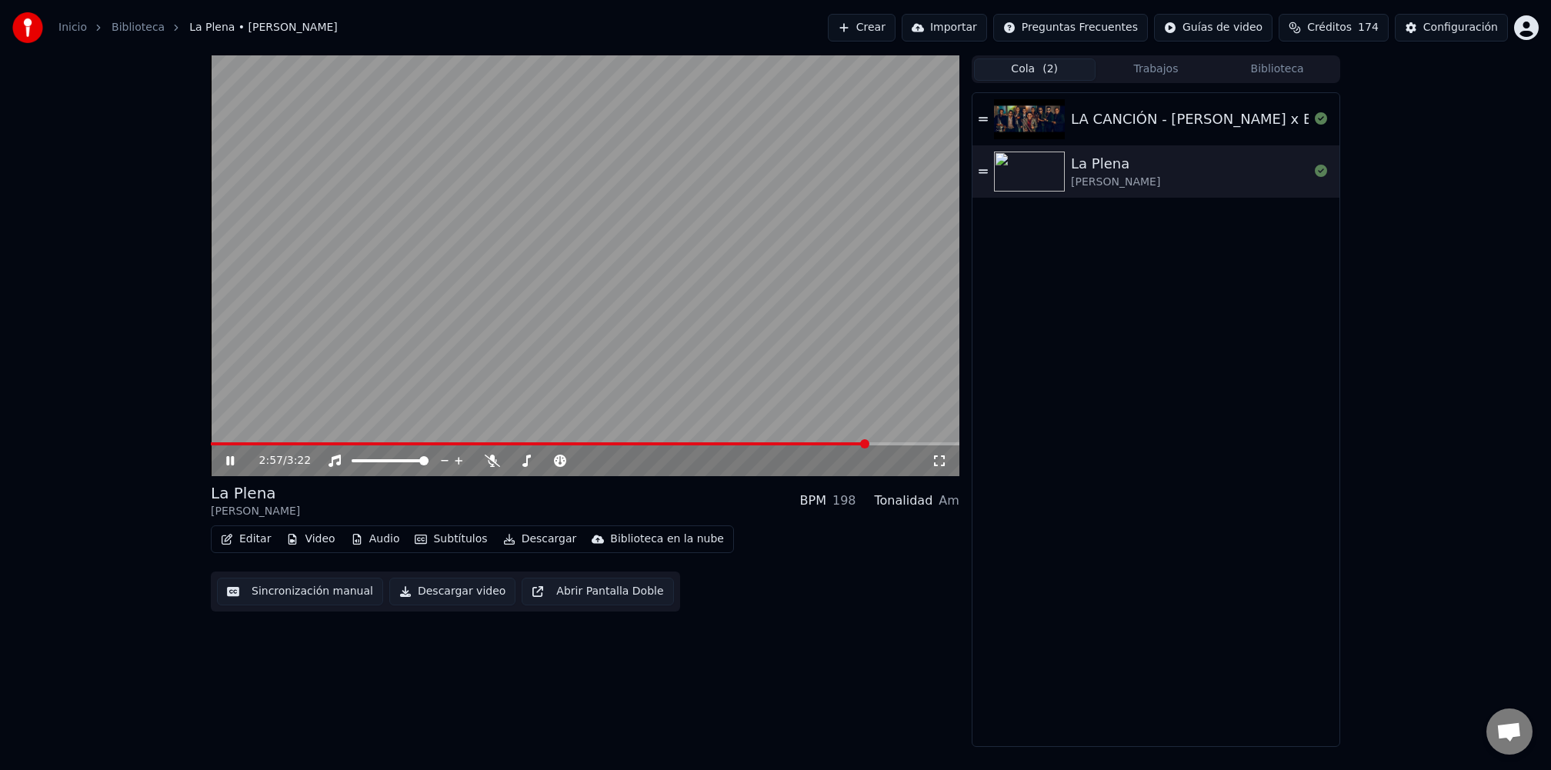
click at [254, 445] on span at bounding box center [539, 443] width 657 height 3
click at [223, 445] on span at bounding box center [236, 443] width 50 height 3
click at [211, 443] on span at bounding box center [213, 443] width 4 height 3
click at [586, 459] on span at bounding box center [581, 460] width 9 height 9
click at [1122, 112] on div "LA CANCIÓN - [PERSON_NAME] x Bad Bunny - VERSION SALSA" at bounding box center [1287, 119] width 432 height 22
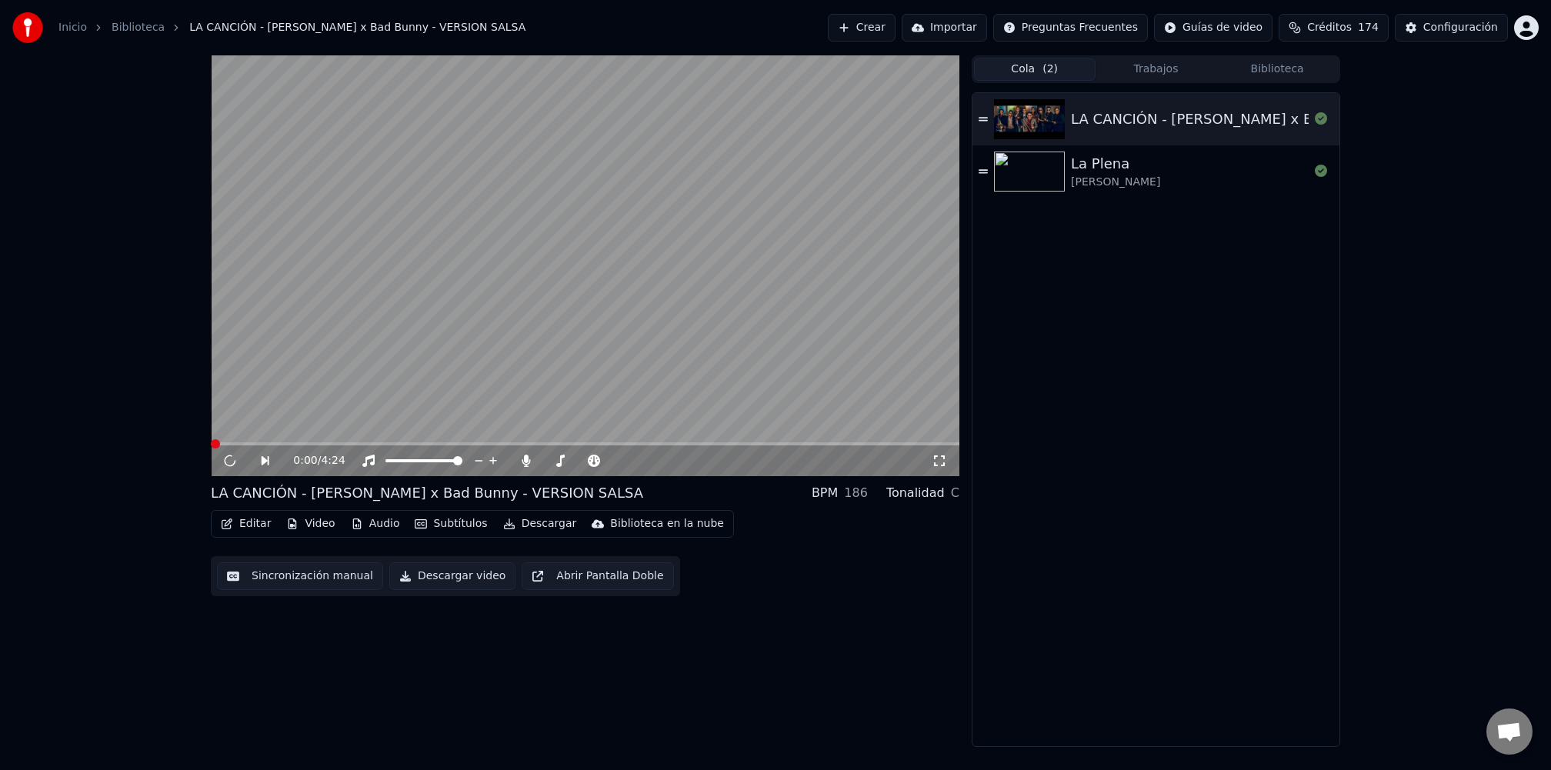
click at [1103, 162] on div "La Plena" at bounding box center [1115, 164] width 89 height 22
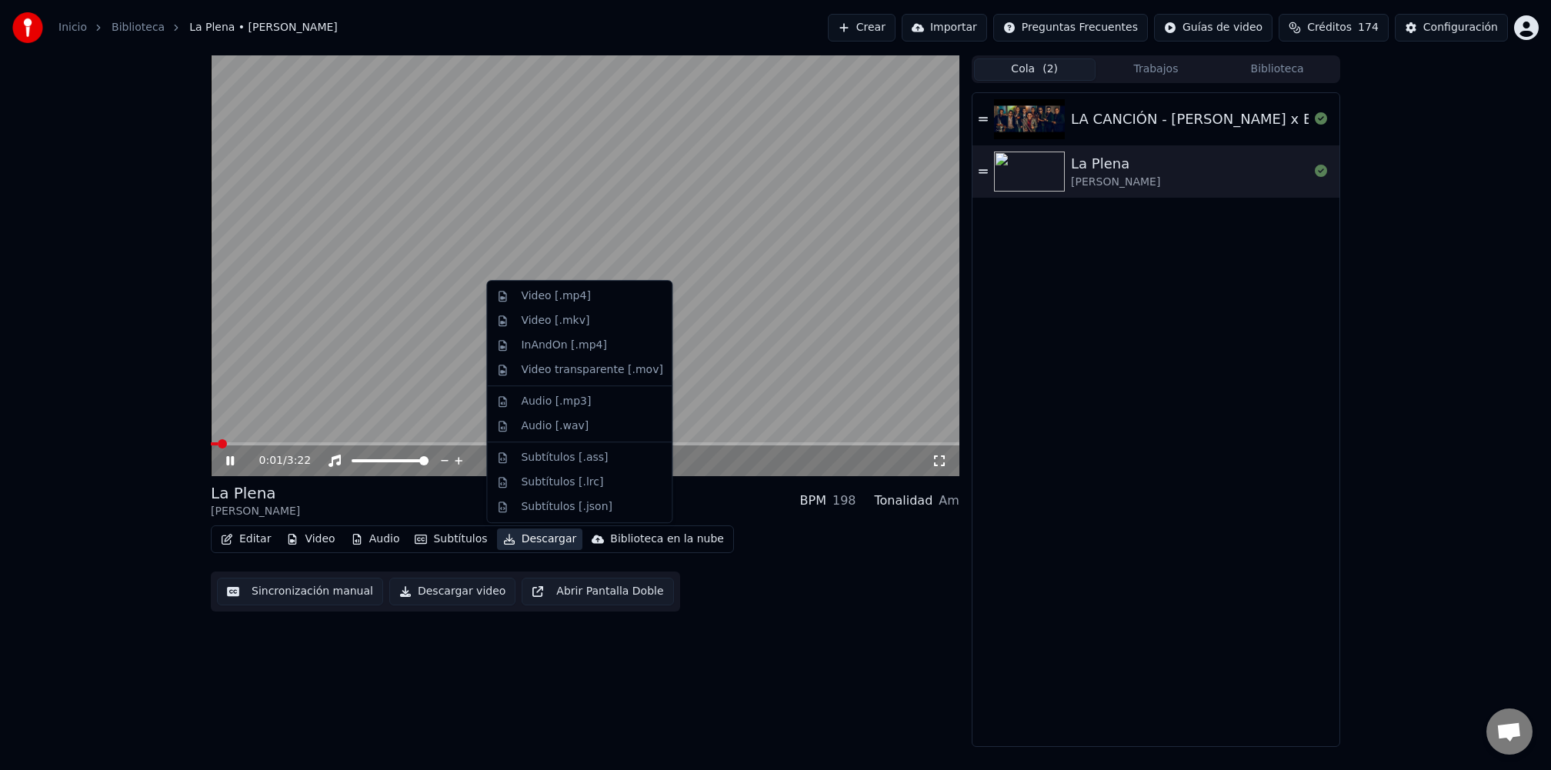
click at [517, 537] on button "Descargar" at bounding box center [540, 540] width 86 height 22
click at [558, 298] on div "Video [.mp4]" at bounding box center [555, 296] width 69 height 15
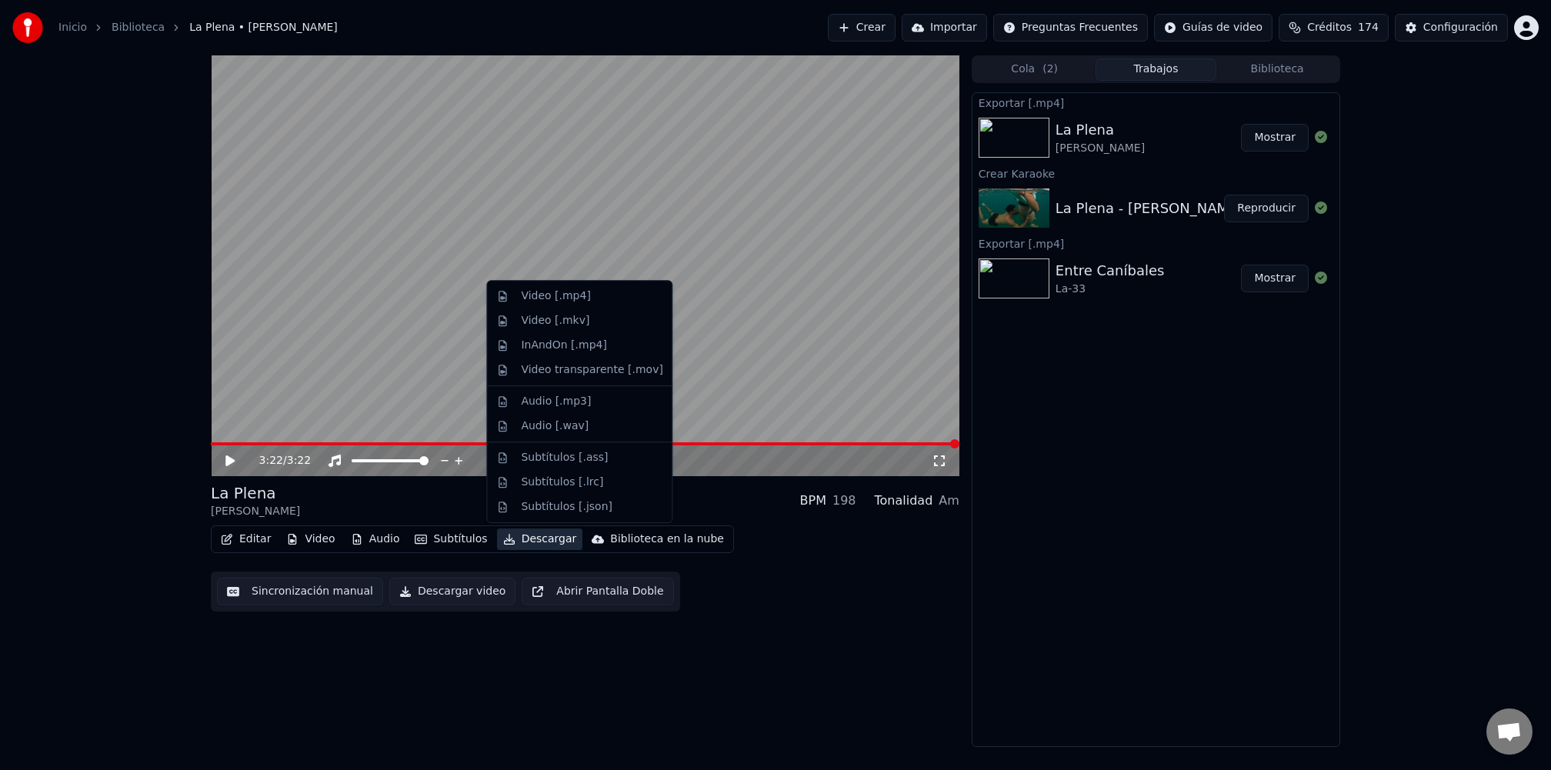
click at [532, 545] on button "Descargar" at bounding box center [540, 540] width 86 height 22
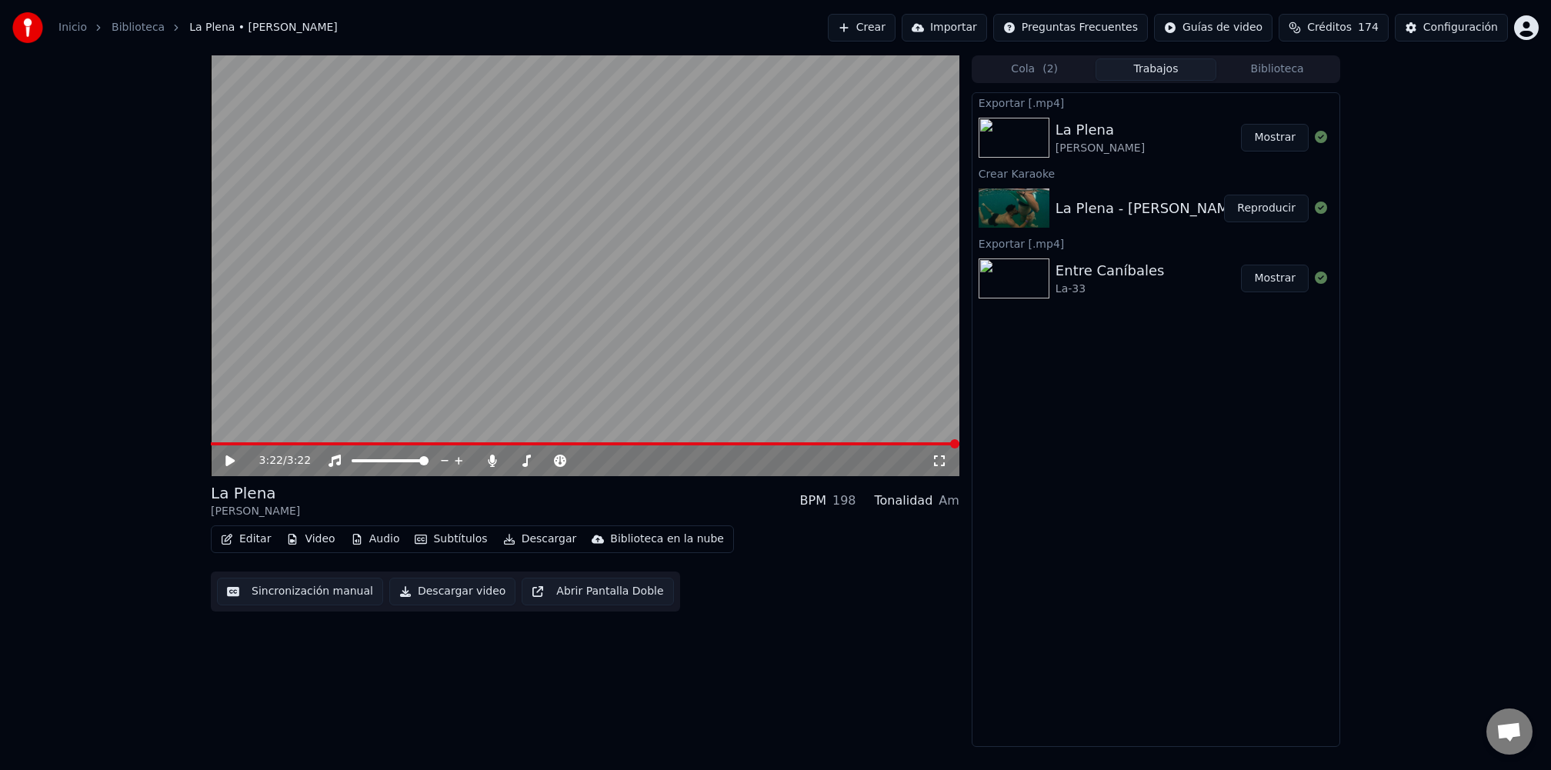
click at [382, 491] on div "La Plena [PERSON_NAME] BPM 198 Tonalidad Am" at bounding box center [585, 500] width 749 height 37
click at [494, 458] on icon at bounding box center [492, 461] width 15 height 12
click at [522, 542] on button "Descargar" at bounding box center [540, 540] width 86 height 22
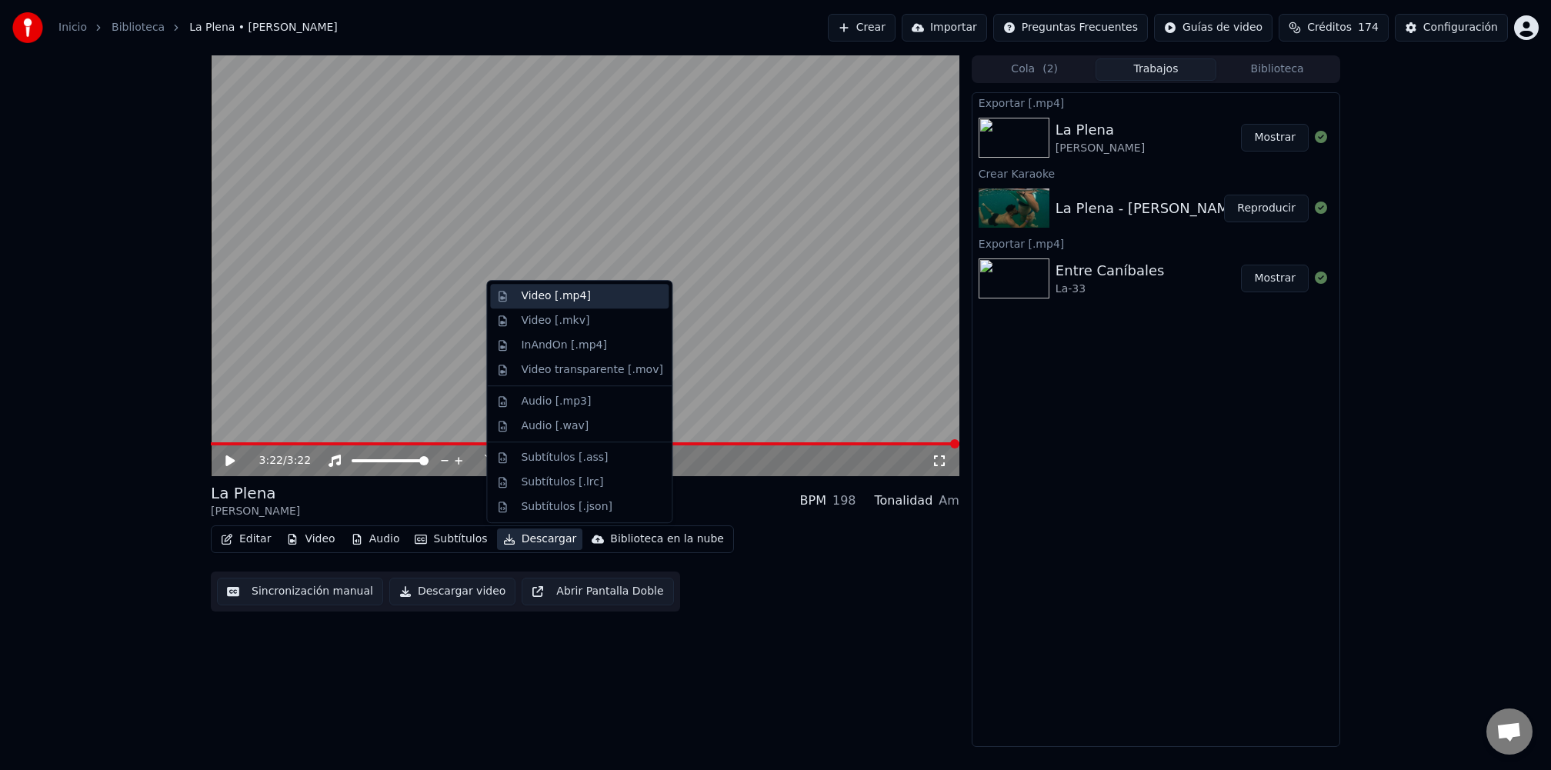
click at [573, 300] on div "Video [.mp4]" at bounding box center [555, 296] width 69 height 15
